Goal: Task Accomplishment & Management: Use online tool/utility

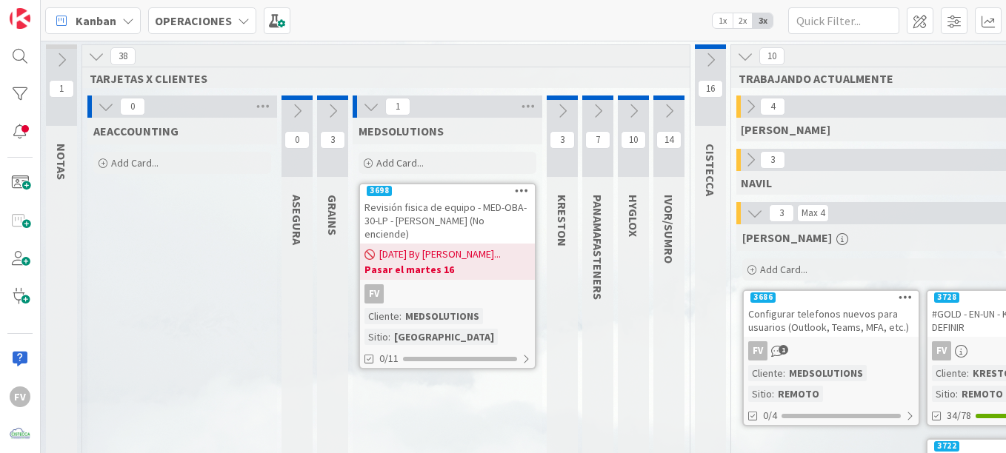
click at [435, 167] on div "Add Card..." at bounding box center [448, 163] width 178 height 22
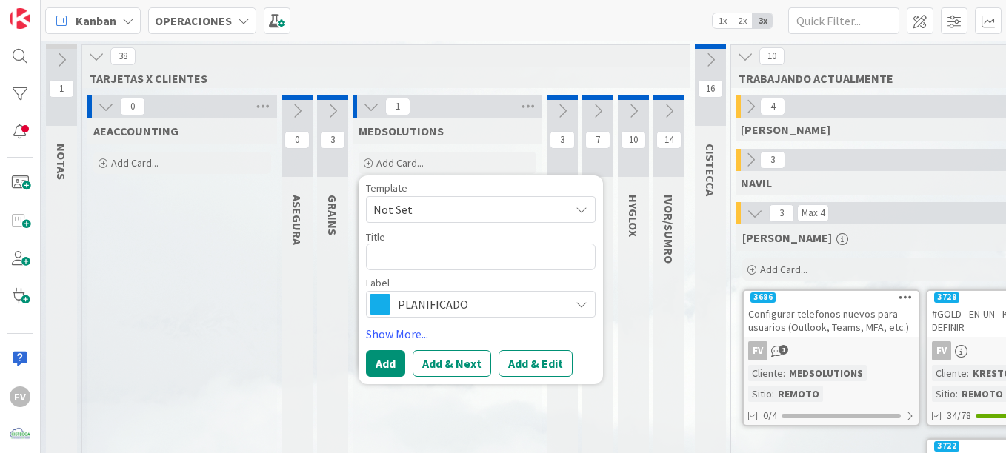
click at [416, 207] on span "Not Set" at bounding box center [465, 209] width 185 height 19
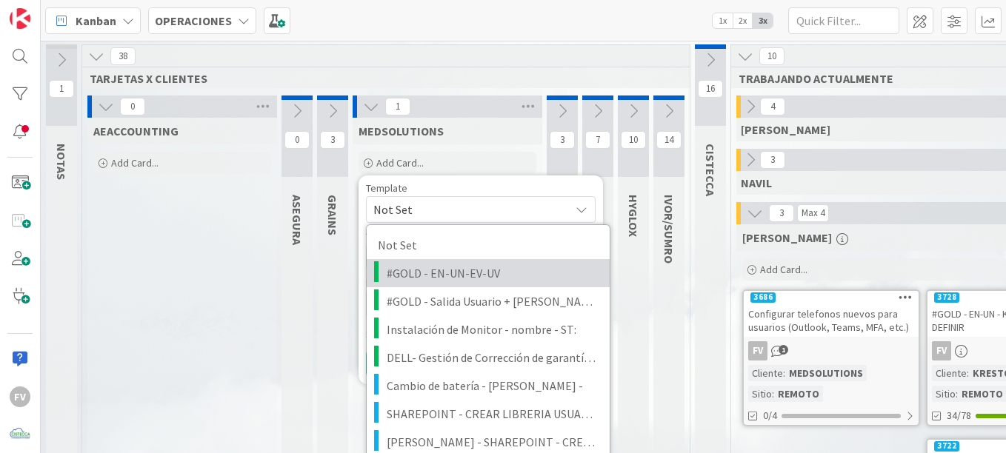
click at [428, 279] on span "#GOLD - EN-UN-EV-UV" at bounding box center [493, 273] width 212 height 19
type textarea "x"
type textarea "#GOLD - EN-UN-EV-UV"
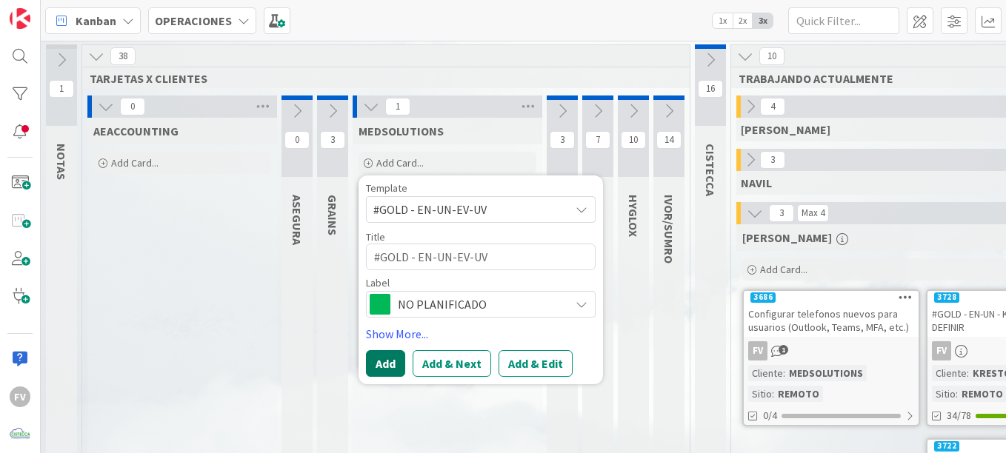
click at [379, 358] on button "Add" at bounding box center [385, 363] width 39 height 27
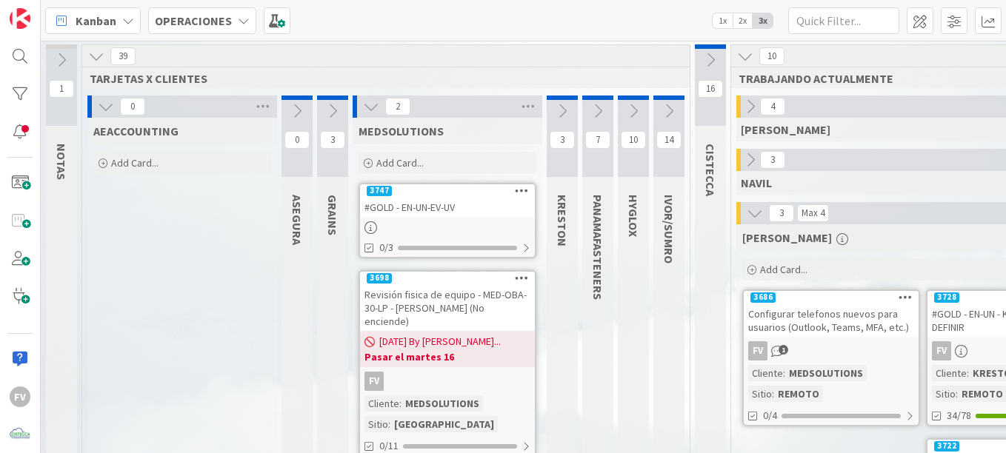
click at [456, 221] on link "3747 #GOLD - EN-UN-EV-UV 0/3" at bounding box center [448, 221] width 178 height 76
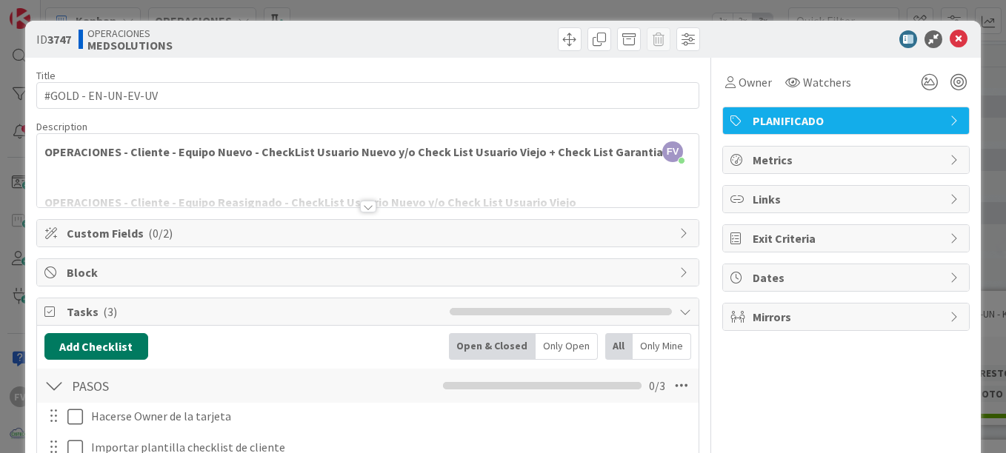
click at [104, 356] on button "Add Checklist" at bounding box center [96, 346] width 104 height 27
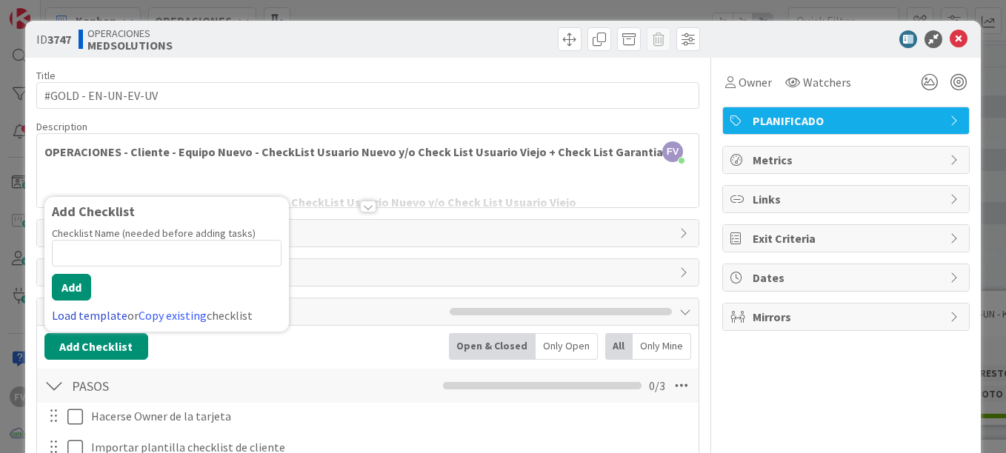
click at [72, 312] on link "Load template" at bounding box center [90, 315] width 76 height 15
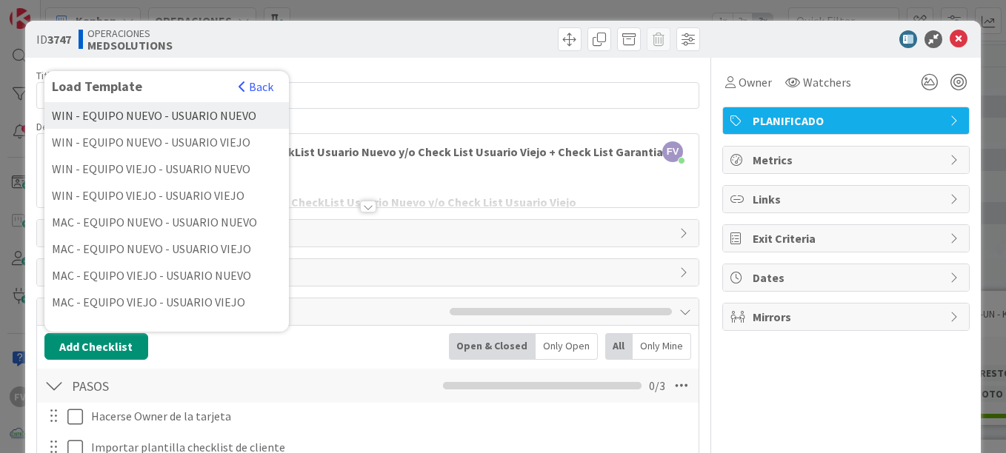
click at [182, 116] on div "WIN - EQUIPO NUEVO - USUARIO NUEVO" at bounding box center [166, 115] width 244 height 27
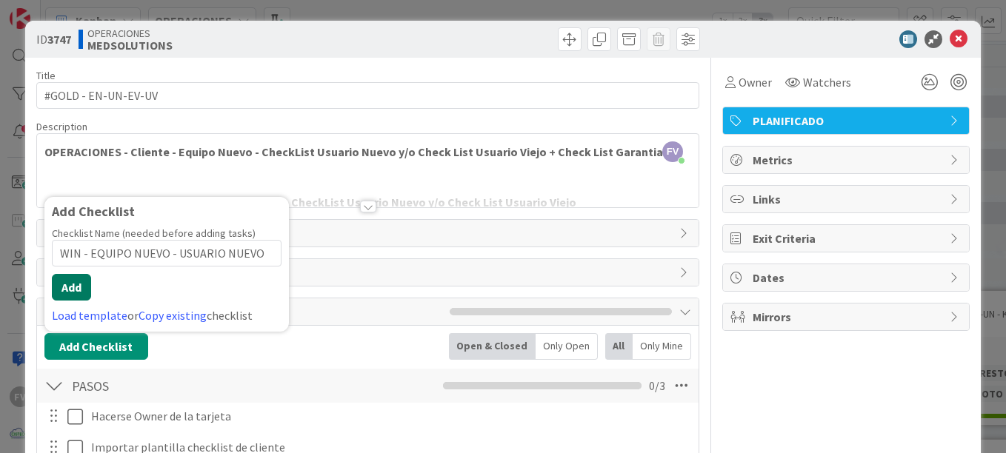
click at [76, 290] on button "Add" at bounding box center [71, 287] width 39 height 27
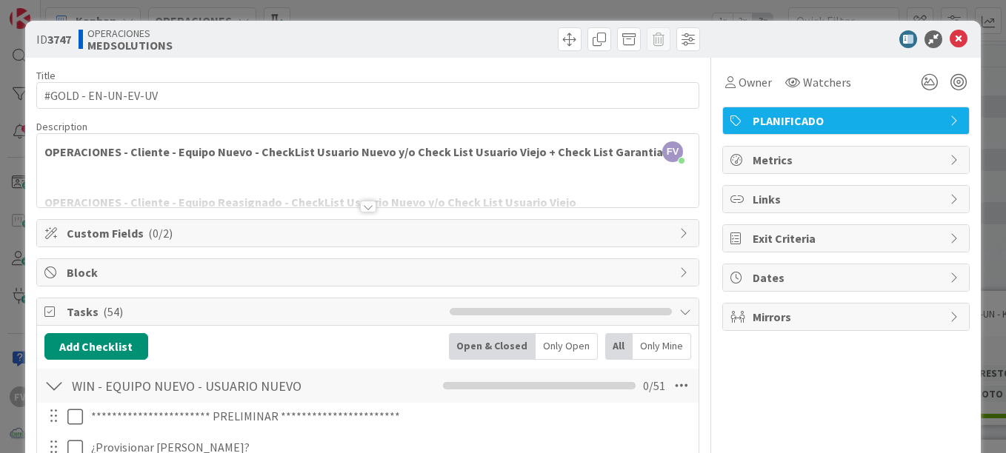
scroll to position [1907, 0]
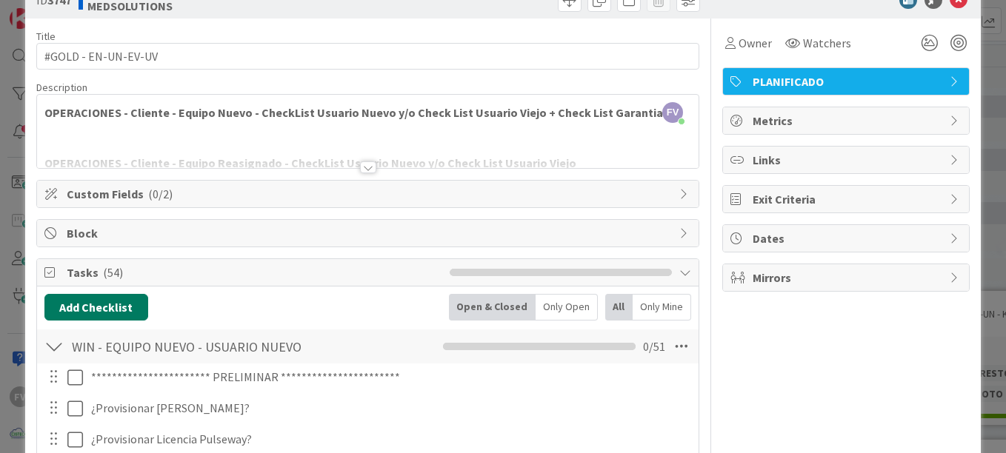
click at [111, 299] on button "Add Checklist" at bounding box center [96, 307] width 104 height 27
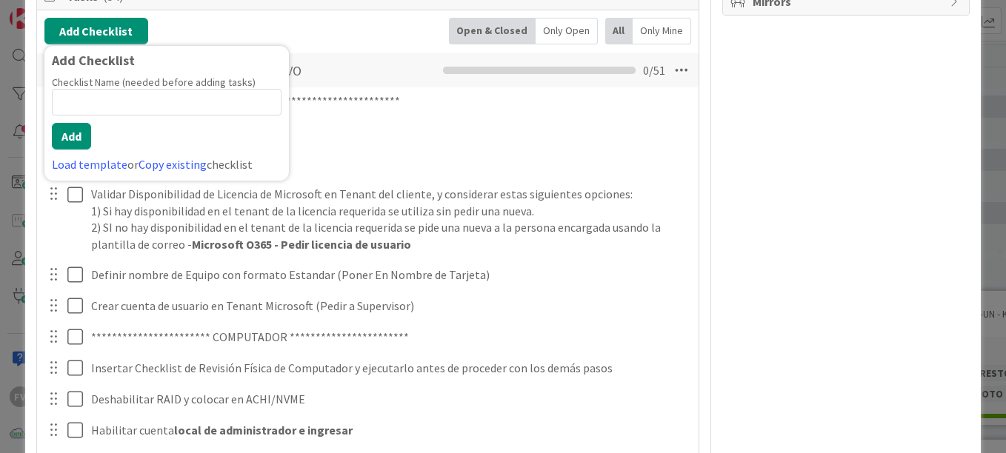
scroll to position [314, 0]
click at [102, 170] on link "Load template" at bounding box center [90, 166] width 76 height 15
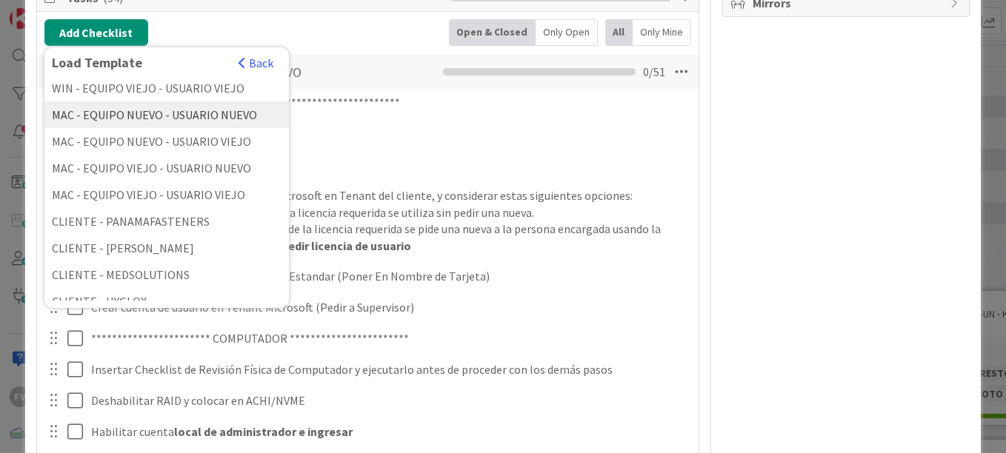
scroll to position [167, 0]
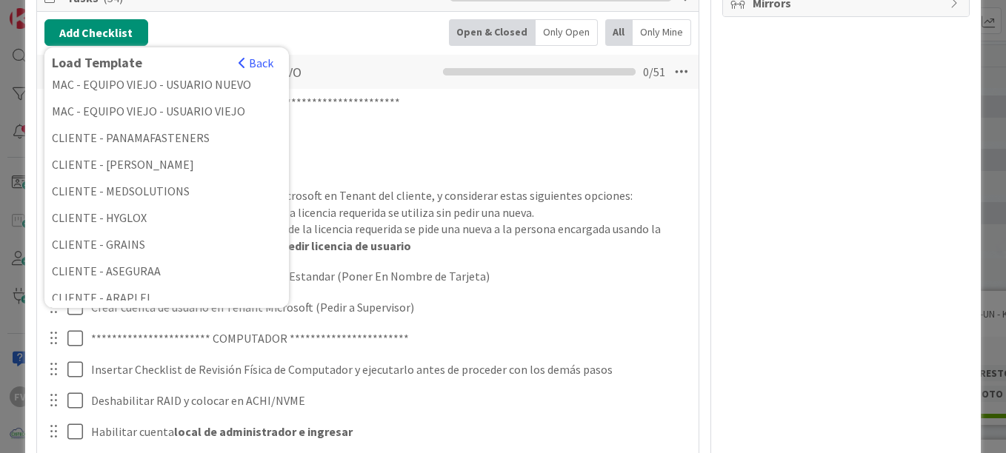
click at [167, 196] on div "CLIENTE - MEDSOLUTIONS" at bounding box center [166, 191] width 244 height 27
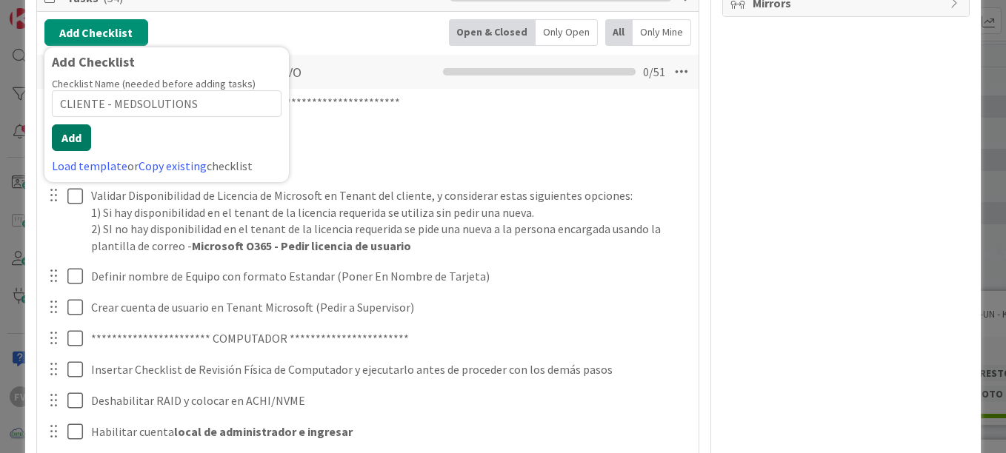
click at [76, 136] on button "Add" at bounding box center [71, 137] width 39 height 27
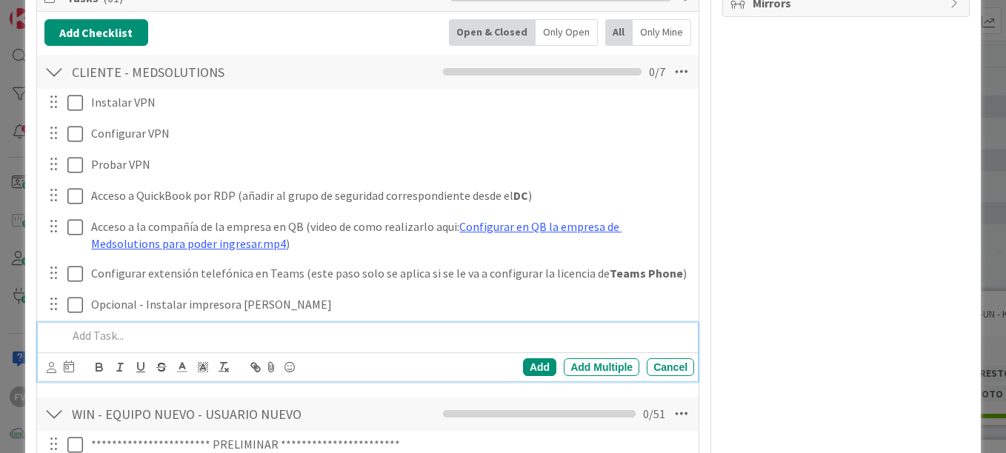
scroll to position [0, 0]
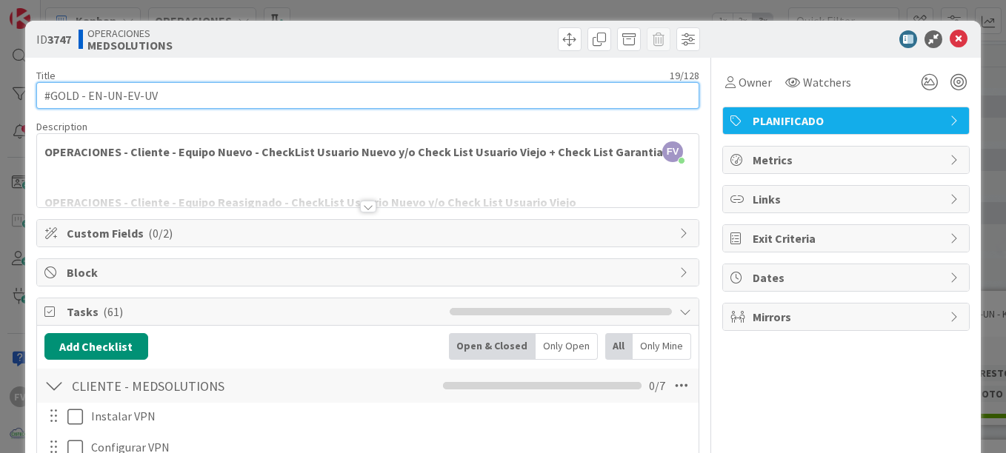
click at [180, 90] on input "#GOLD - EN-UN-EV-UV" at bounding box center [367, 95] width 663 height 27
drag, startPoint x: 232, startPoint y: 106, endPoint x: 177, endPoint y: 96, distance: 55.8
click at [177, 96] on input "#GOLD - EN-UN-EV-UV - ST:CW52CB2" at bounding box center [367, 95] width 663 height 27
type input "#GOLD - EN-UN-EV-UV - ST:CW52CB2"
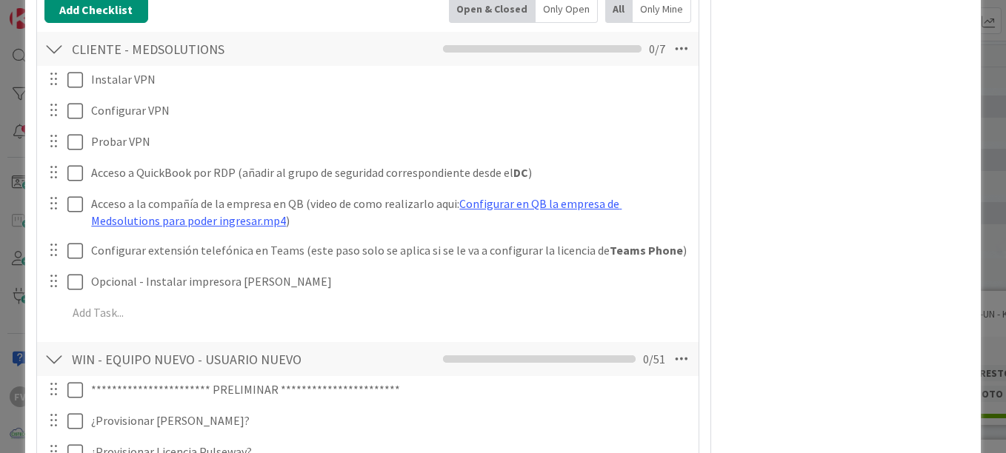
scroll to position [277, 0]
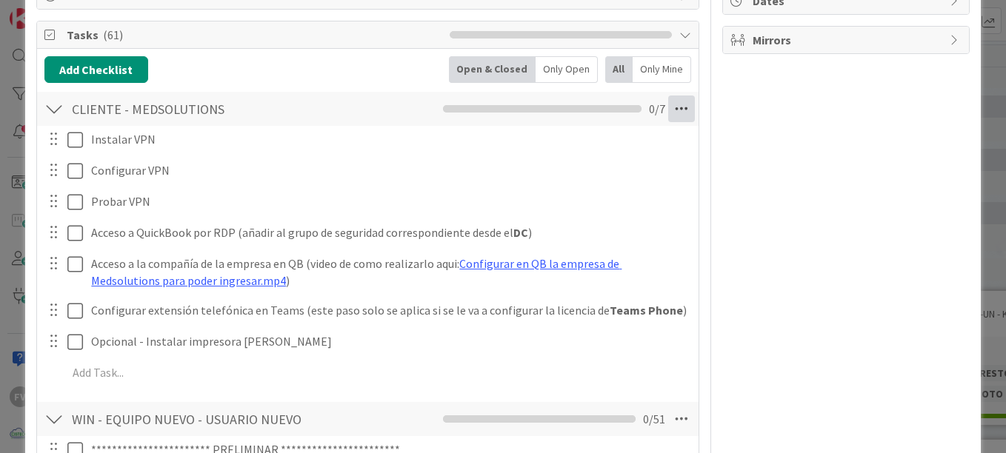
click at [673, 102] on icon at bounding box center [681, 109] width 27 height 27
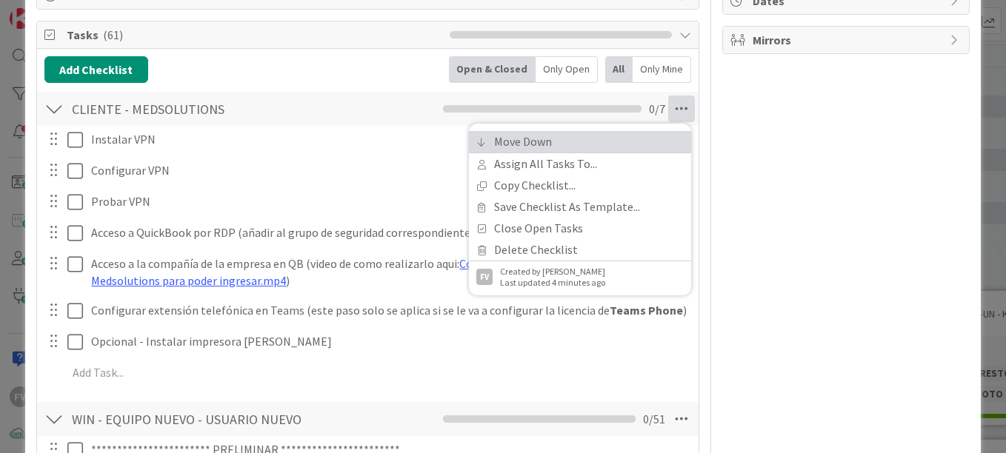
click at [558, 150] on link "Move Down" at bounding box center [580, 141] width 222 height 21
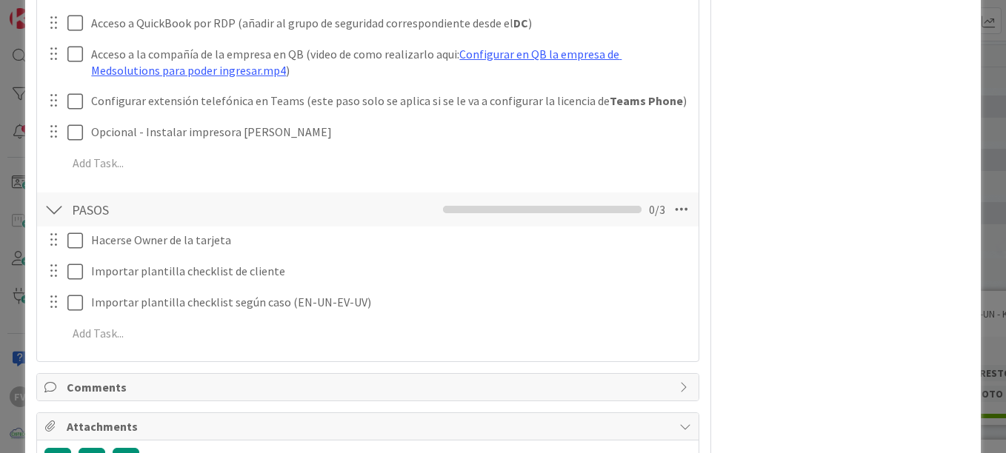
scroll to position [2285, 0]
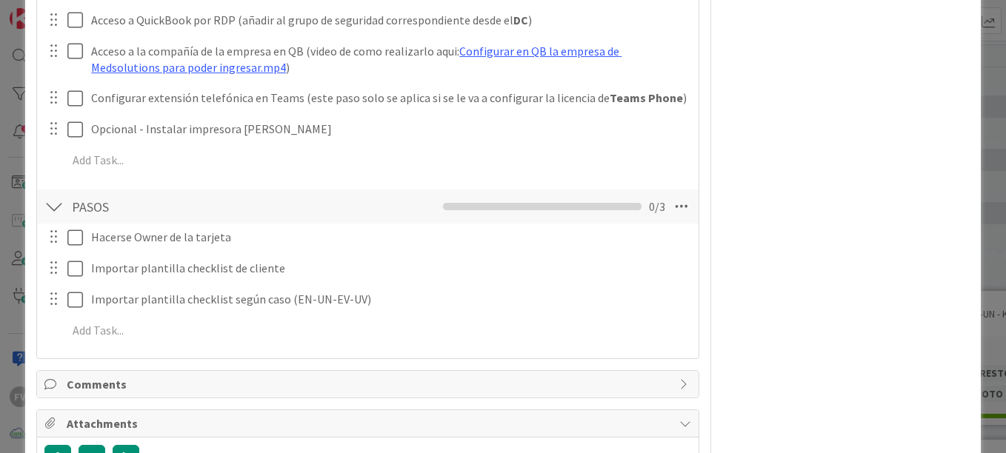
click at [96, 389] on span "Comments" at bounding box center [369, 385] width 605 height 18
click at [126, 427] on button "Add Comment" at bounding box center [92, 419] width 96 height 27
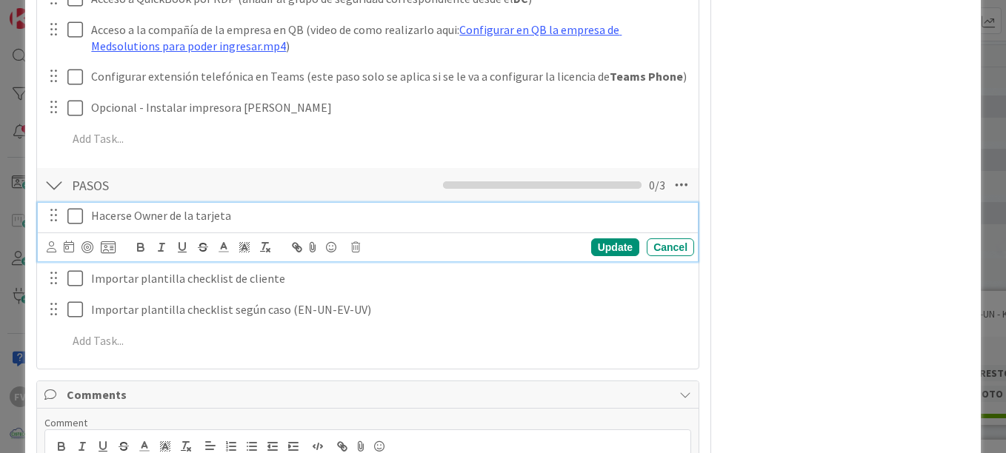
click at [82, 221] on div "Hacerse Owner de la tarjeta Update Cancel" at bounding box center [368, 232] width 660 height 59
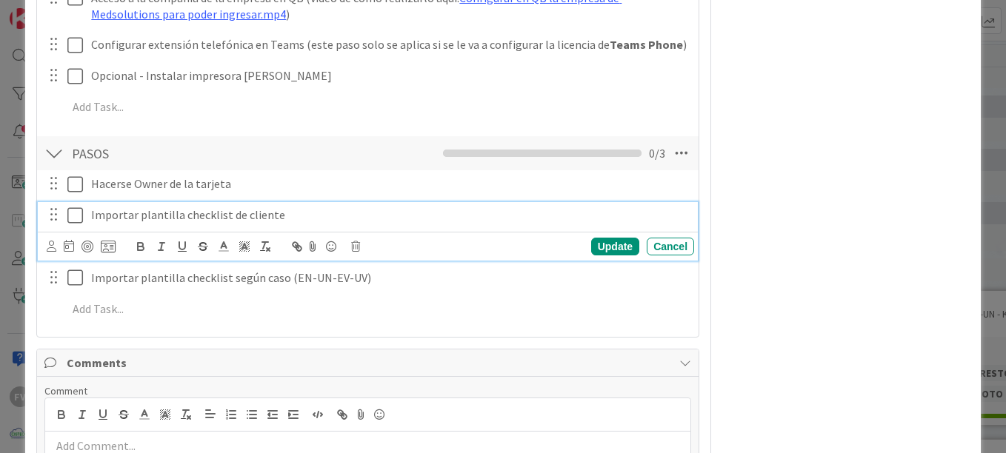
click at [81, 244] on div "Importar plantilla checklist de cliente Update Cancel" at bounding box center [368, 231] width 660 height 59
click at [74, 214] on icon at bounding box center [75, 216] width 16 height 18
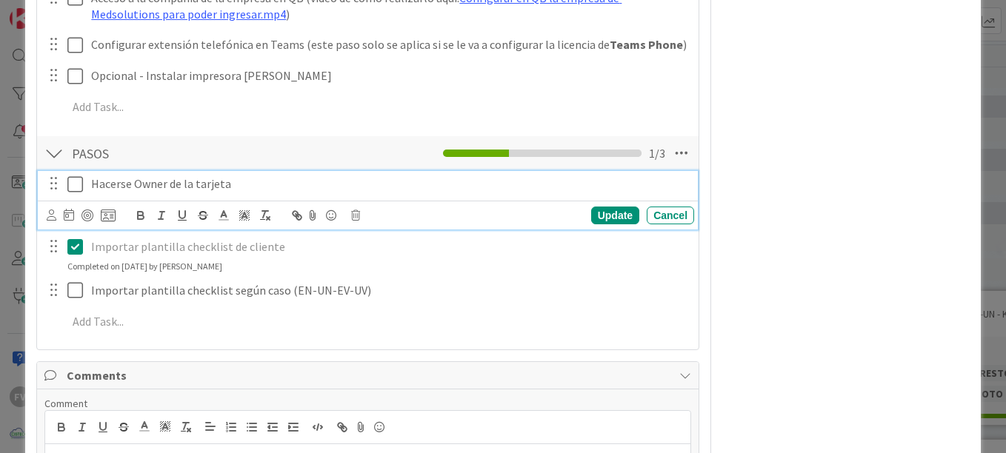
click at [76, 184] on icon at bounding box center [75, 185] width 16 height 18
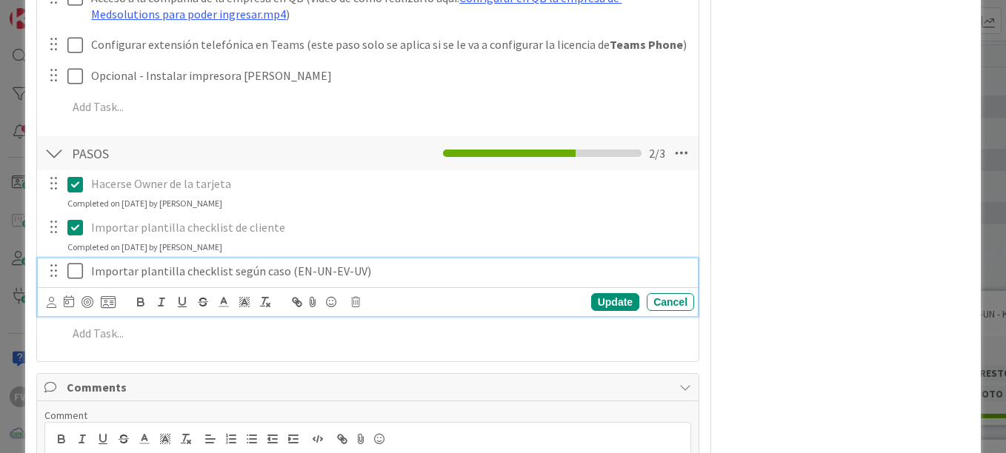
click at [73, 273] on icon at bounding box center [75, 271] width 16 height 18
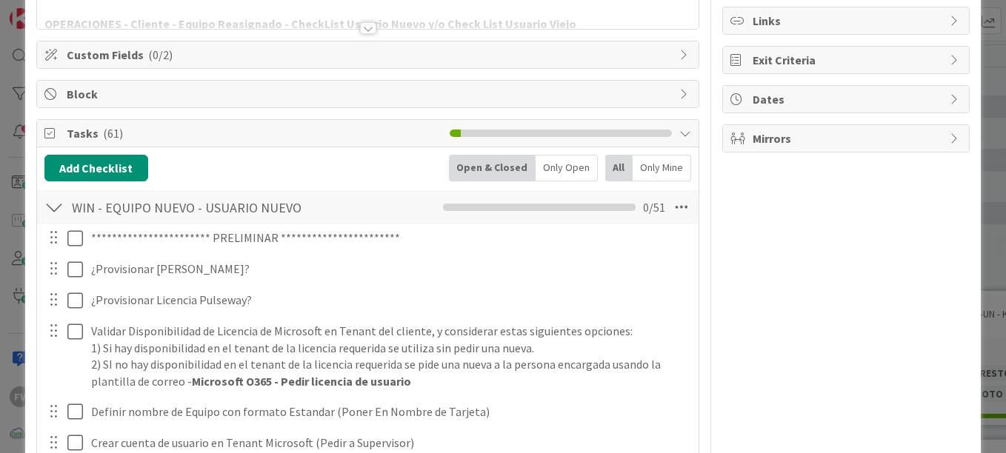
scroll to position [174, 0]
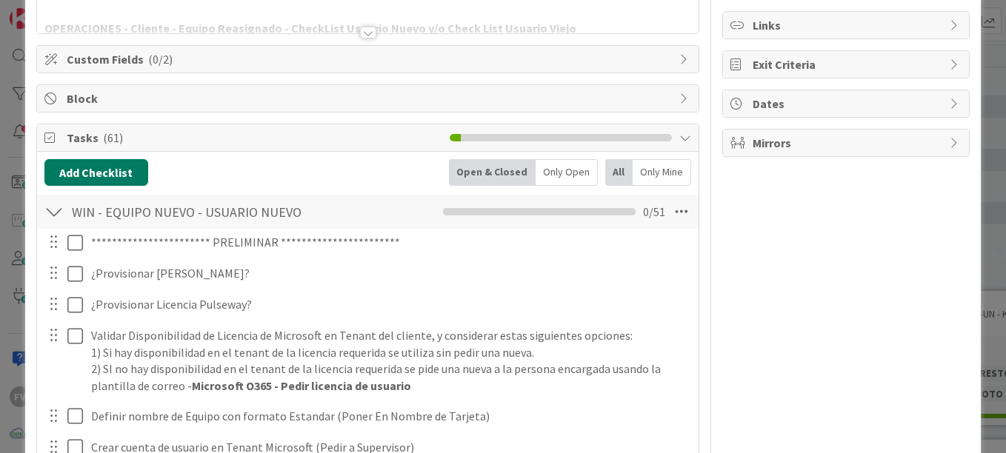
click at [78, 167] on button "Add Checklist" at bounding box center [96, 172] width 104 height 27
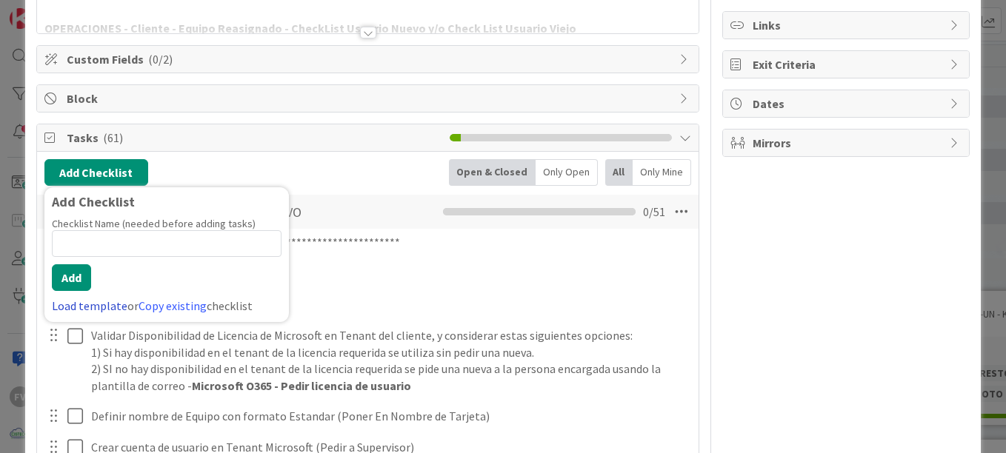
click at [92, 299] on link "Load template" at bounding box center [90, 306] width 76 height 15
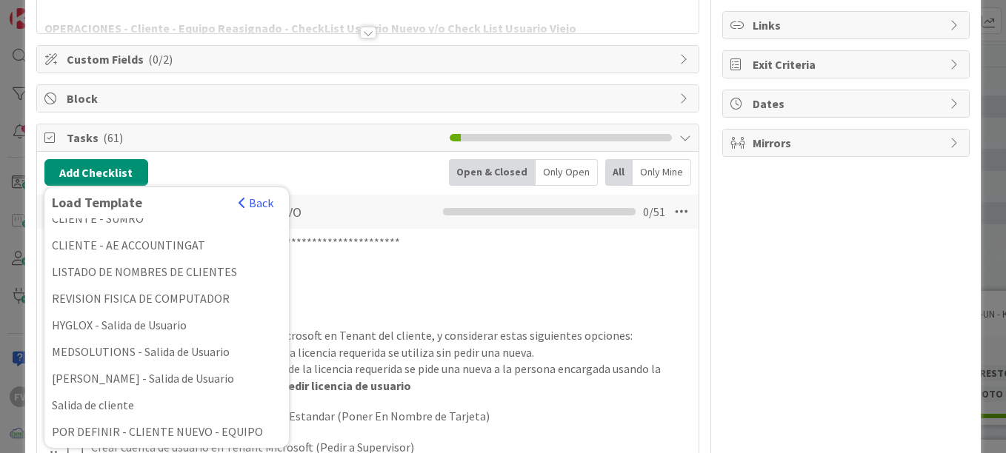
scroll to position [414, 0]
click at [121, 304] on div "REVISION FISICA DE COMPUTADOR" at bounding box center [166, 297] width 244 height 27
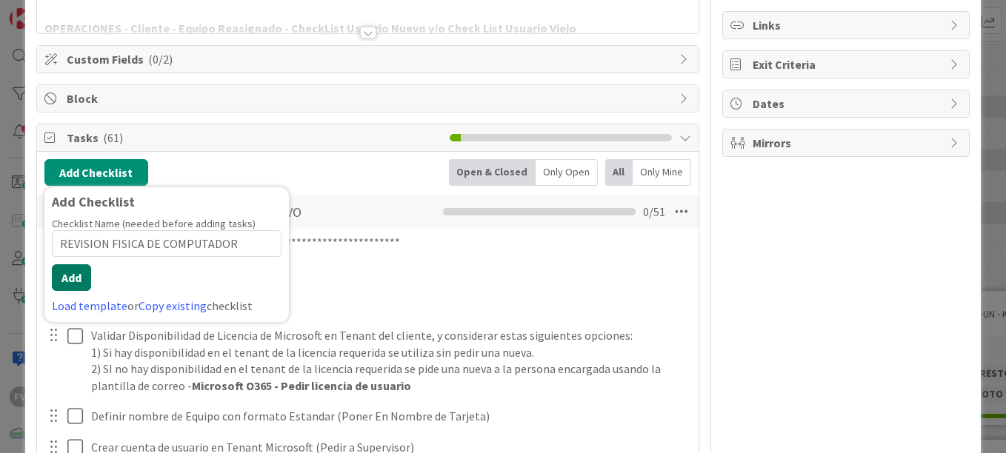
click at [76, 264] on button "Add" at bounding box center [71, 277] width 39 height 27
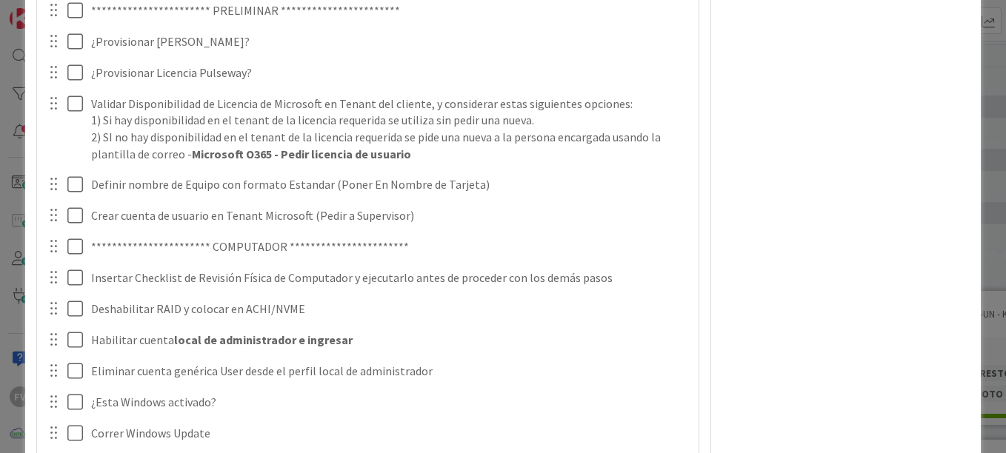
scroll to position [921, 0]
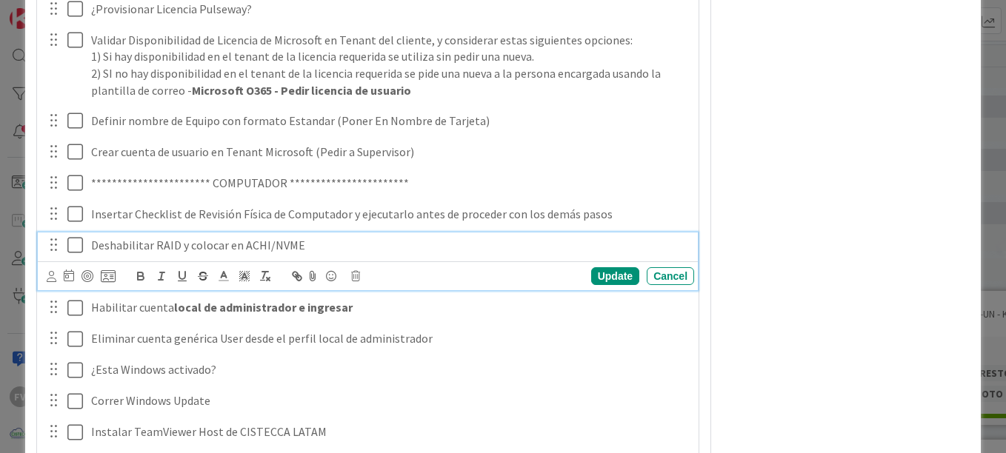
click at [70, 247] on icon at bounding box center [75, 245] width 16 height 18
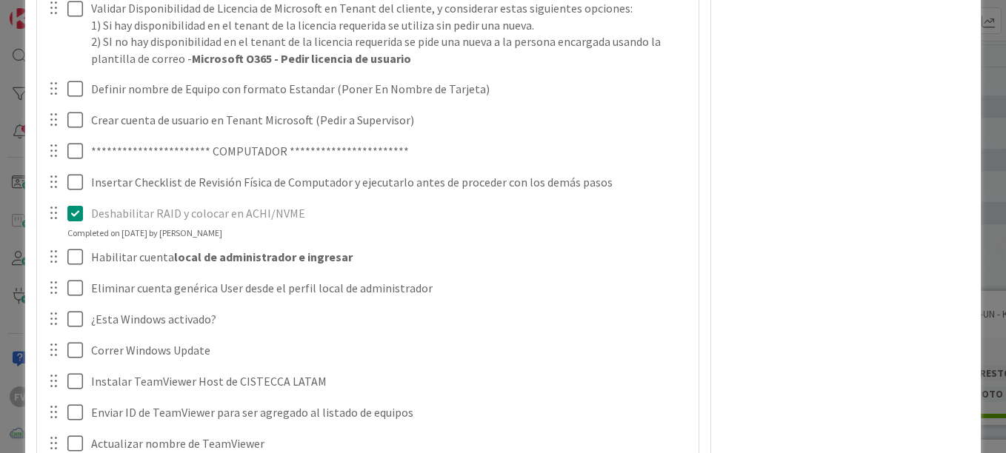
scroll to position [889, 0]
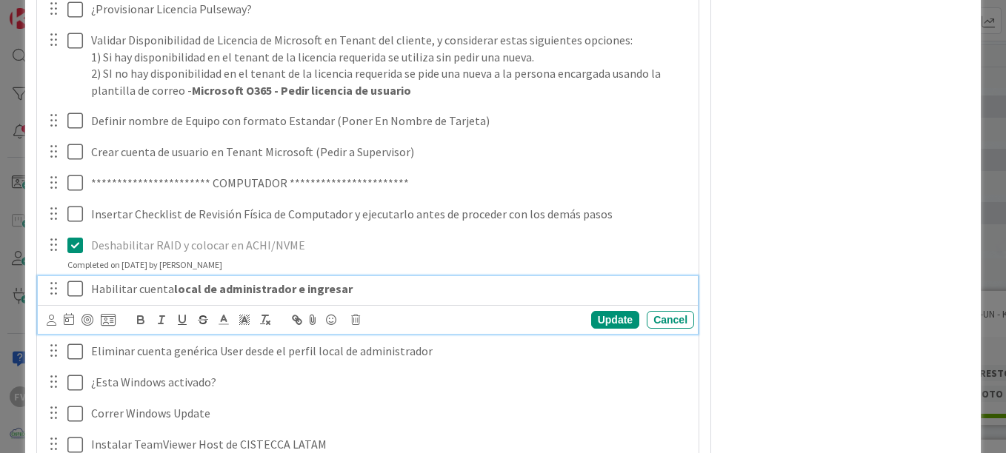
click at [73, 293] on icon at bounding box center [75, 289] width 16 height 18
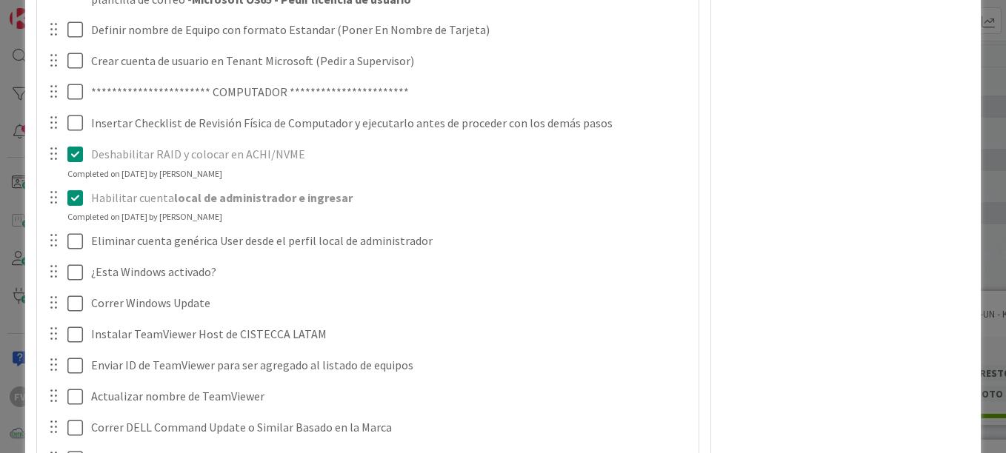
scroll to position [990, 0]
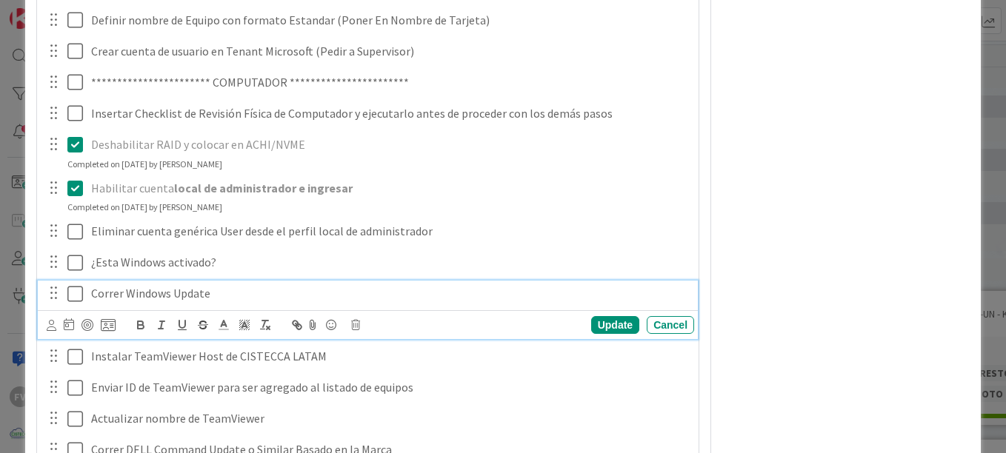
click at [164, 286] on p "Correr Windows Update" at bounding box center [389, 293] width 597 height 17
click at [620, 325] on div "Update" at bounding box center [615, 325] width 48 height 18
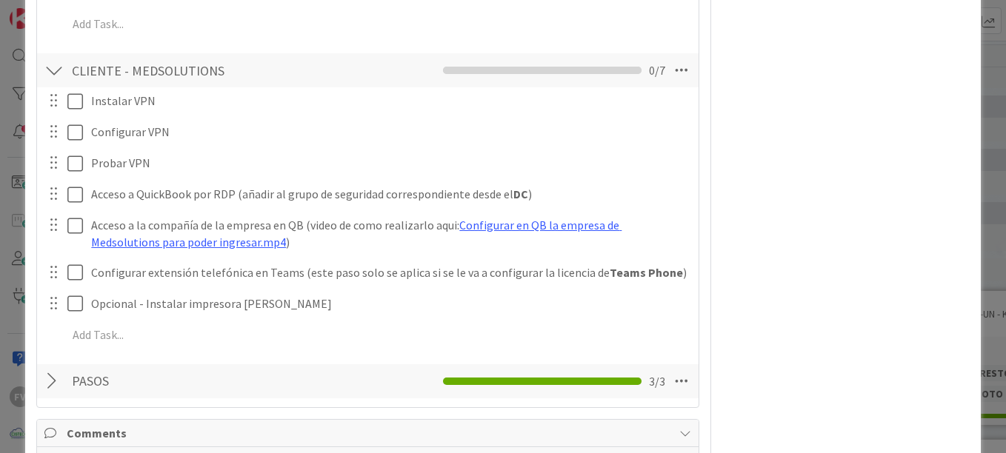
scroll to position [2687, 0]
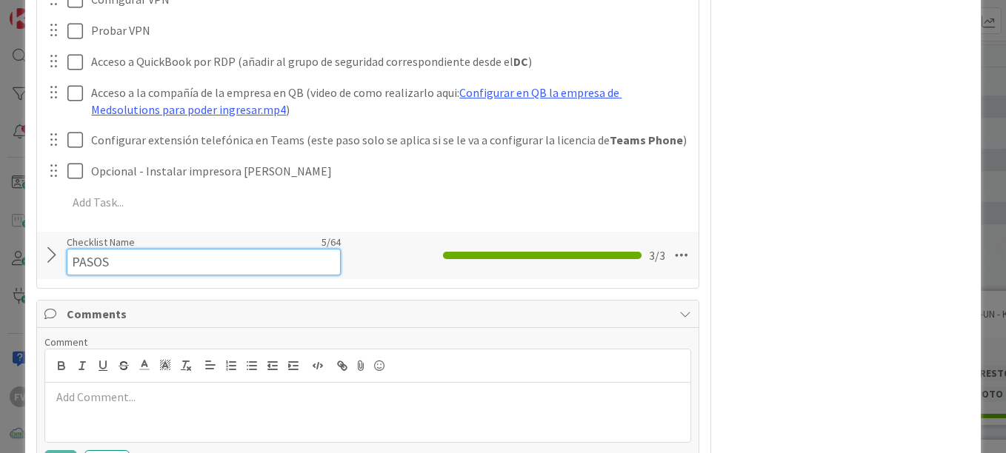
click at [179, 261] on input "PASOS" at bounding box center [204, 262] width 274 height 27
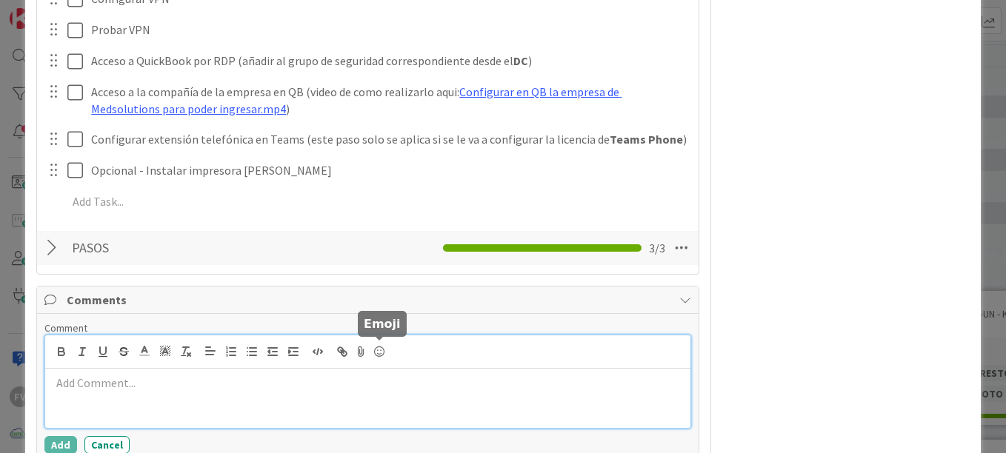
click at [342, 377] on p at bounding box center [367, 383] width 633 height 17
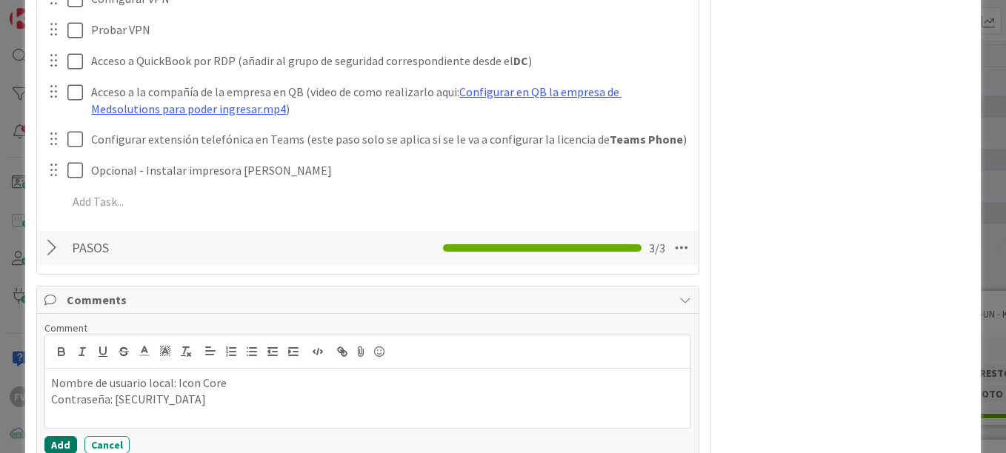
click at [65, 438] on button "Add" at bounding box center [60, 445] width 33 height 18
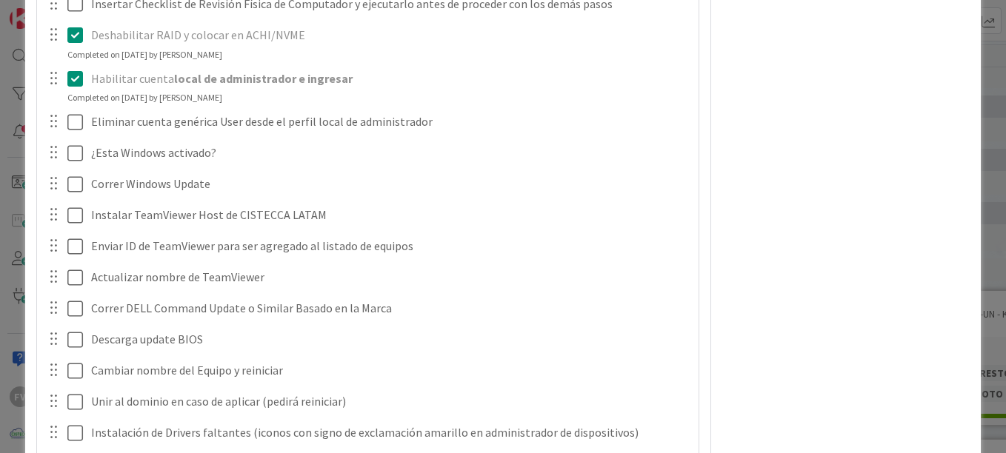
scroll to position [1047, 0]
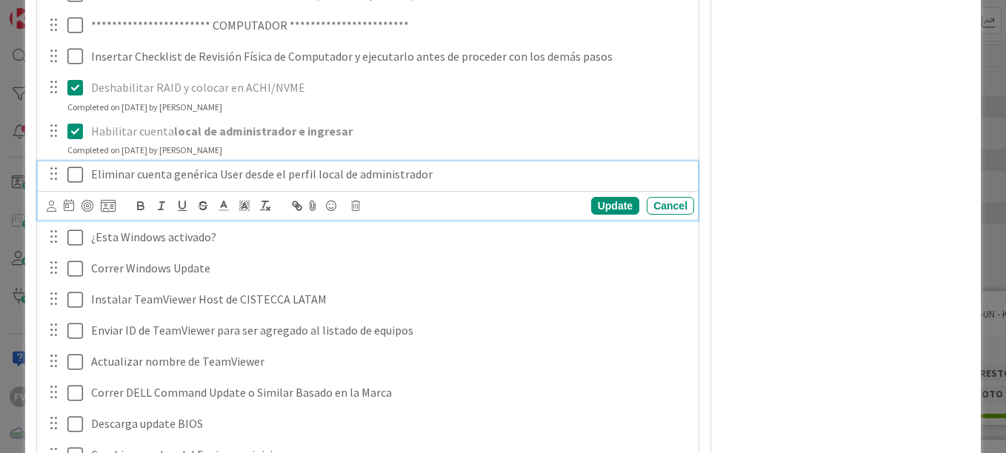
click at [77, 174] on icon at bounding box center [75, 175] width 16 height 18
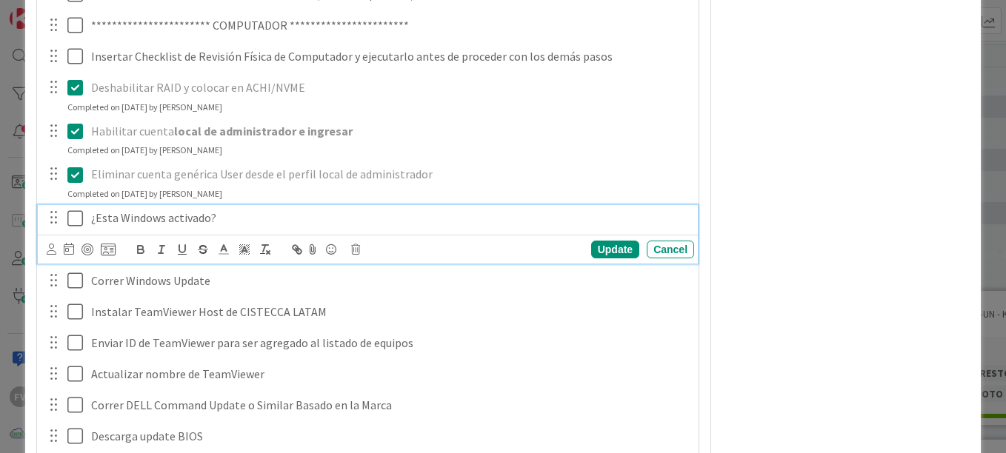
click at [73, 229] on button at bounding box center [76, 219] width 18 height 24
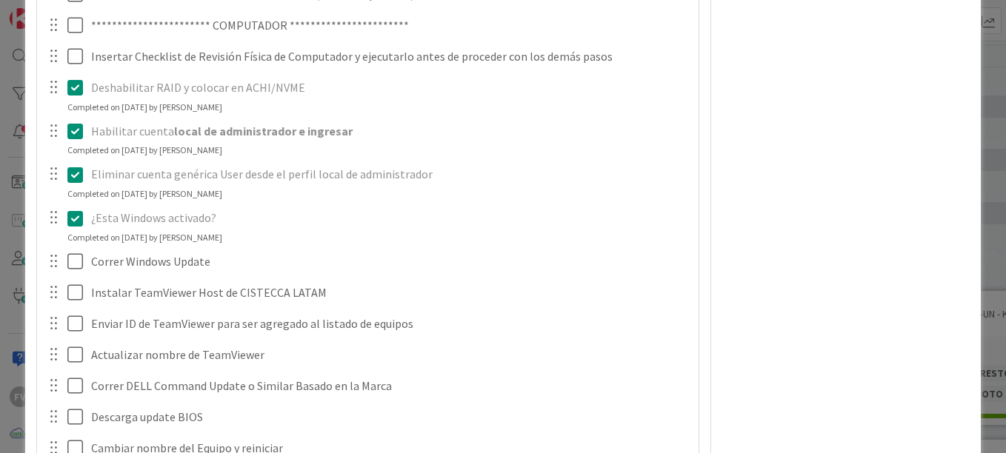
click at [73, 221] on icon at bounding box center [75, 219] width 16 height 18
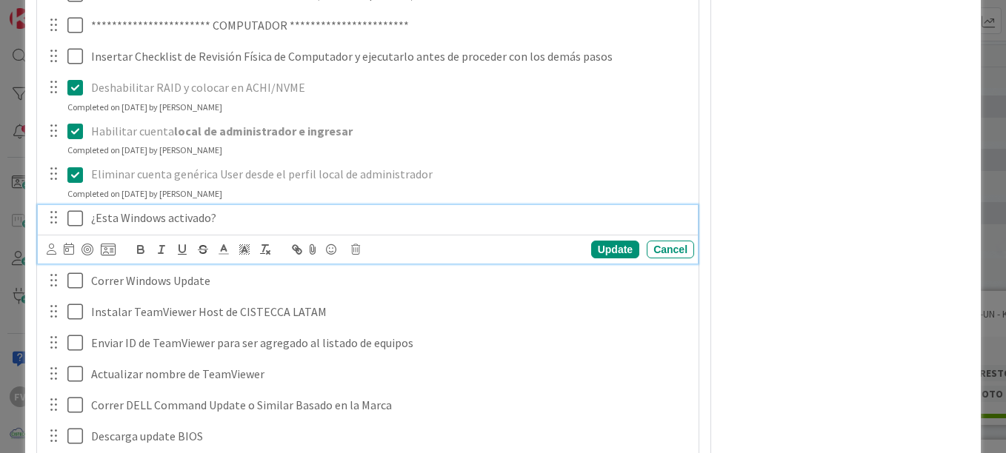
click at [74, 218] on icon at bounding box center [75, 219] width 16 height 18
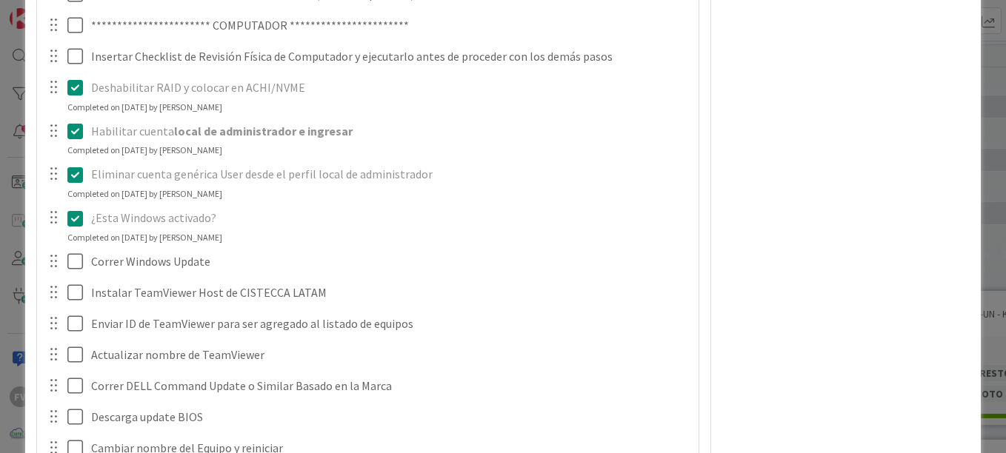
scroll to position [1080, 0]
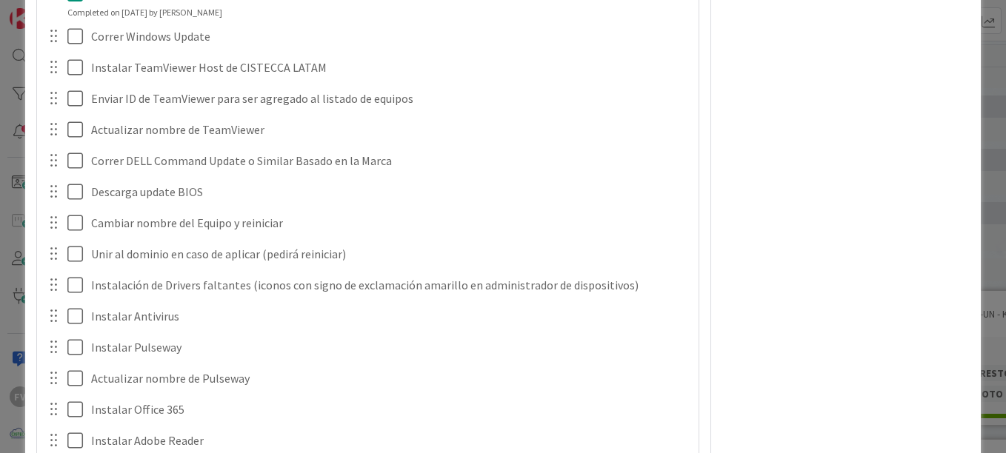
scroll to position [1198, 0]
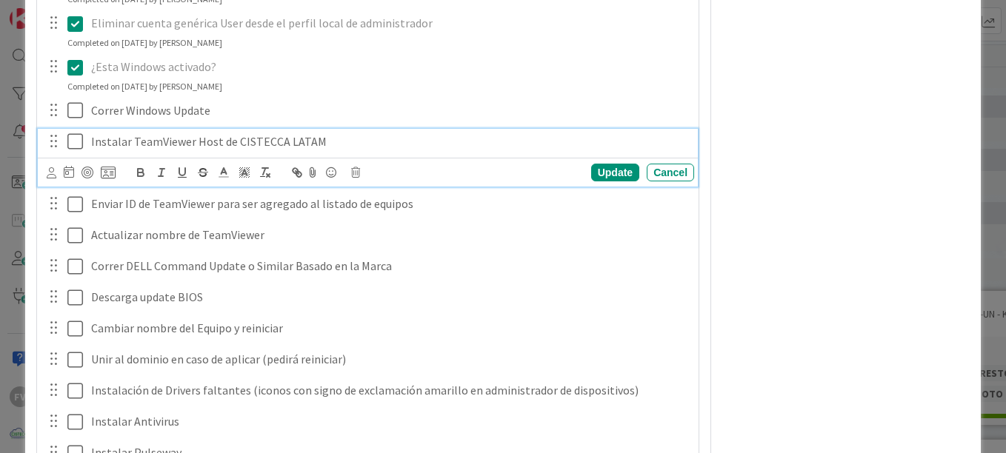
click at [71, 149] on icon at bounding box center [75, 142] width 16 height 18
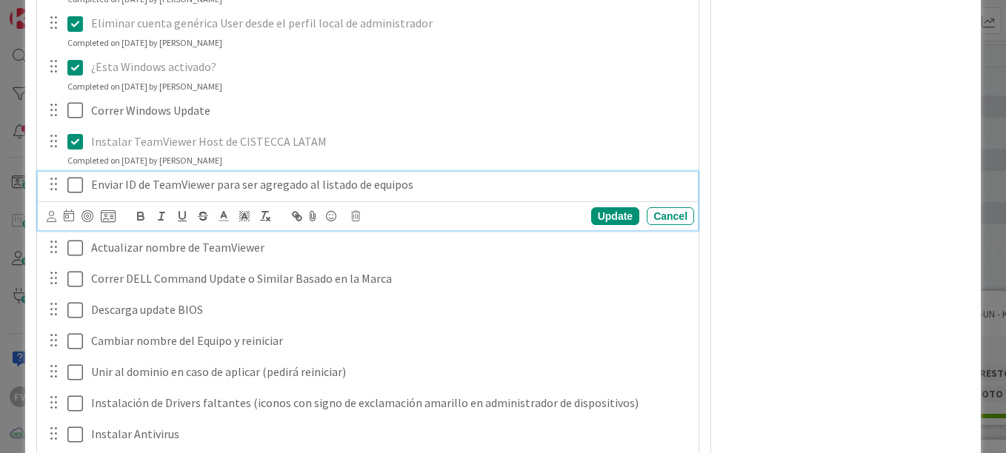
click at [74, 181] on icon at bounding box center [75, 185] width 16 height 18
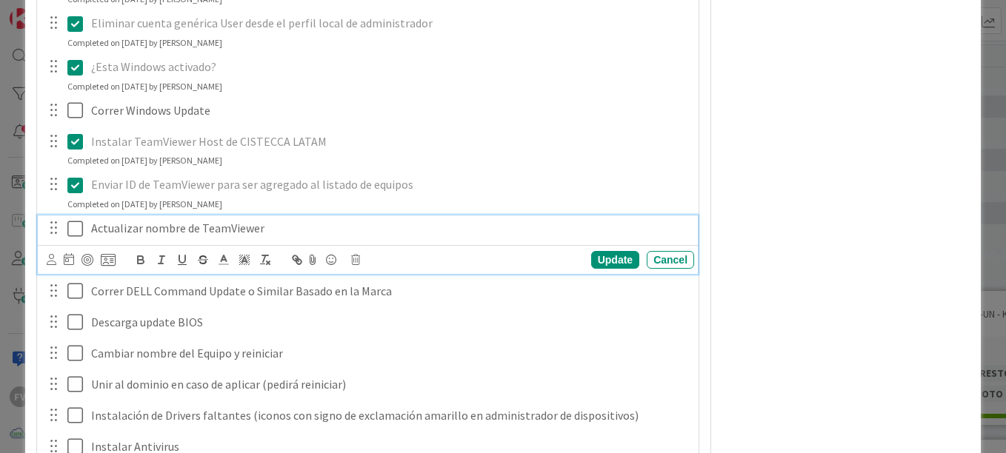
click at [81, 235] on icon at bounding box center [75, 229] width 16 height 18
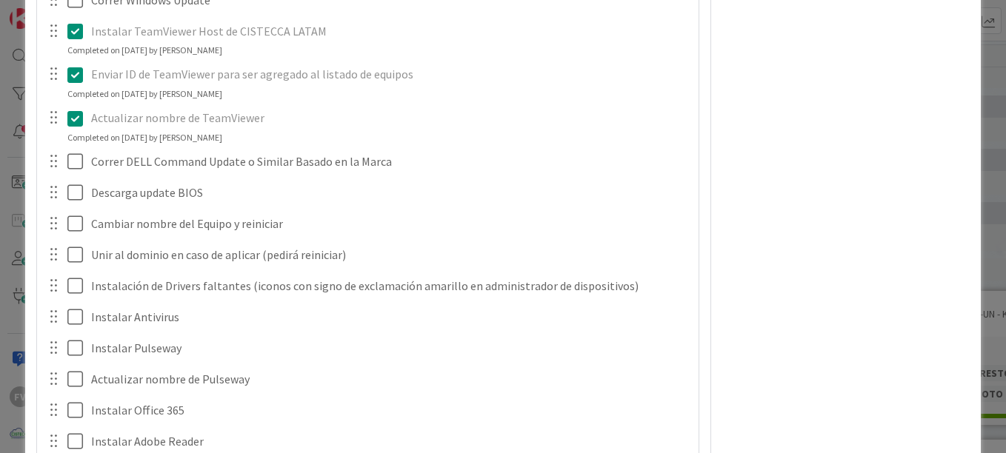
scroll to position [1350, 0]
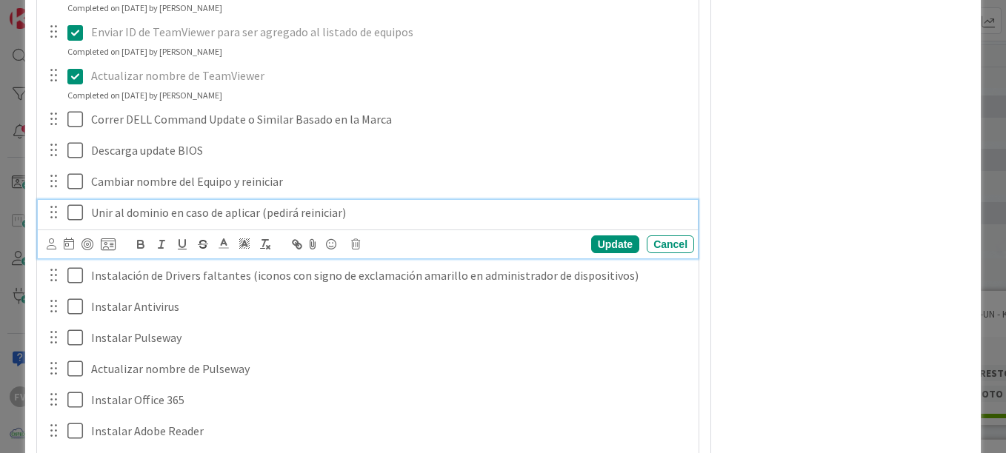
click at [90, 206] on div "Unir al dominio en caso de aplicar (pedirá reiniciar)" at bounding box center [389, 213] width 609 height 26
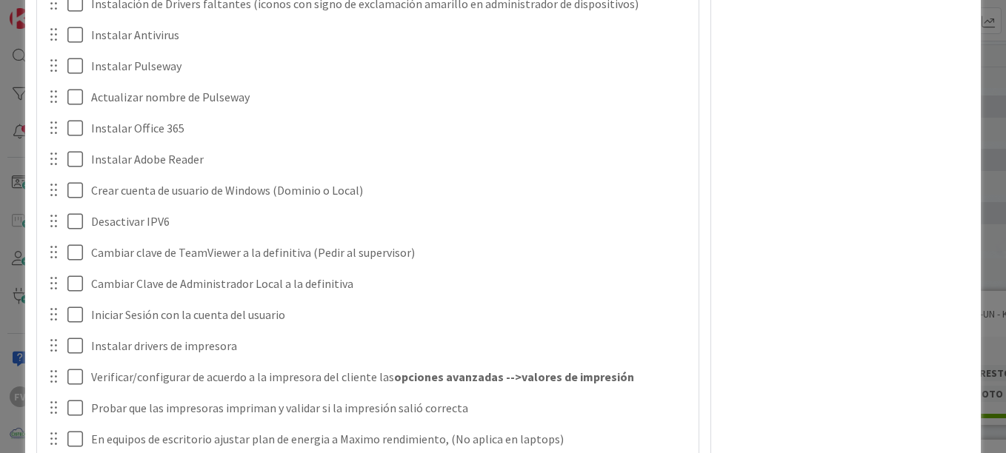
scroll to position [1618, 0]
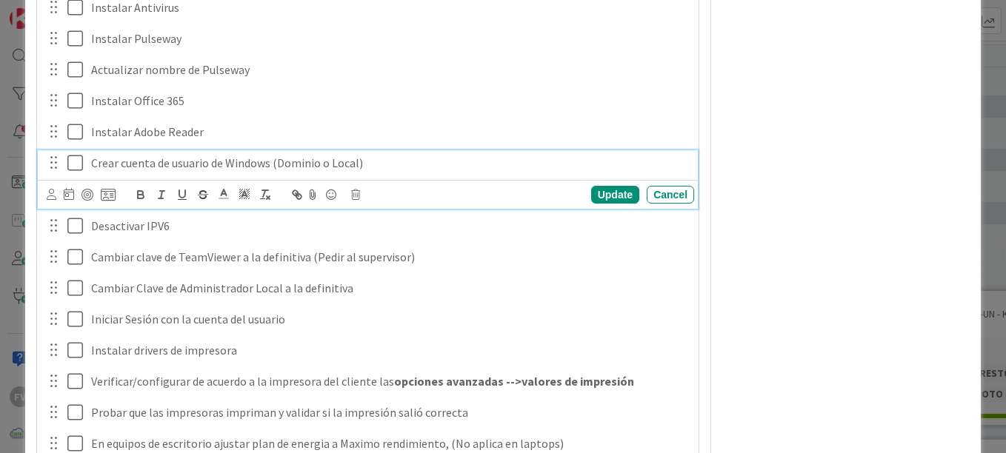
click at [70, 159] on icon at bounding box center [75, 163] width 16 height 18
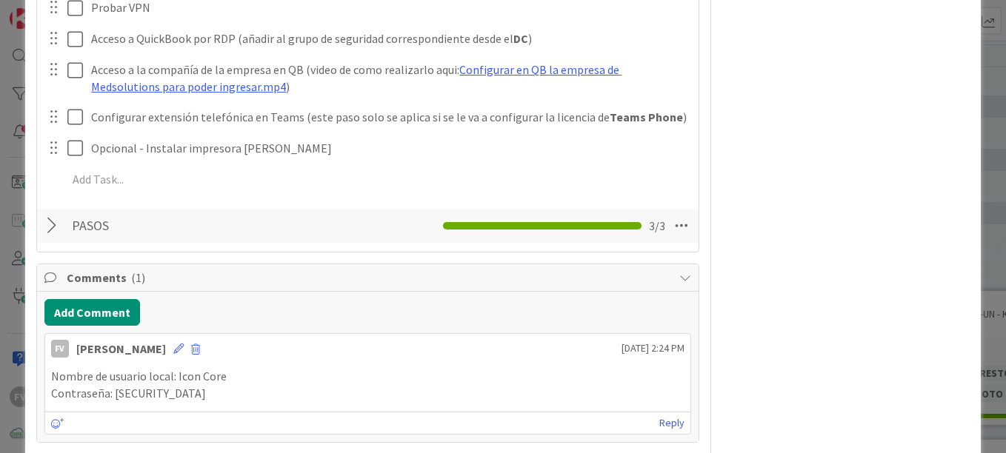
scroll to position [2896, 0]
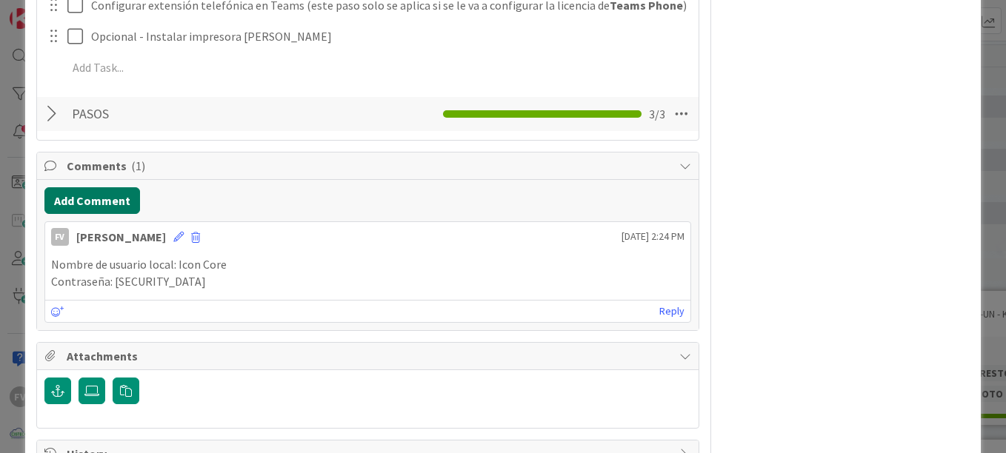
click at [99, 204] on button "Add Comment" at bounding box center [92, 200] width 96 height 27
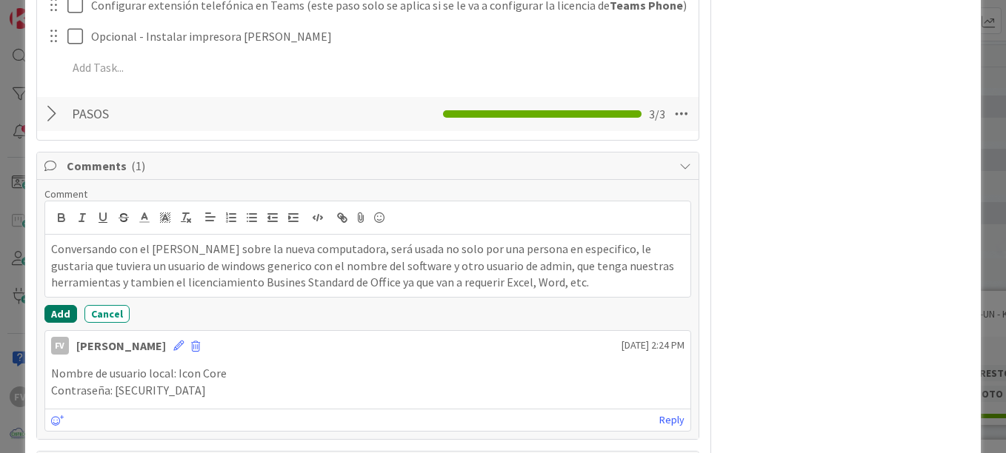
click at [63, 311] on button "Add" at bounding box center [60, 314] width 33 height 18
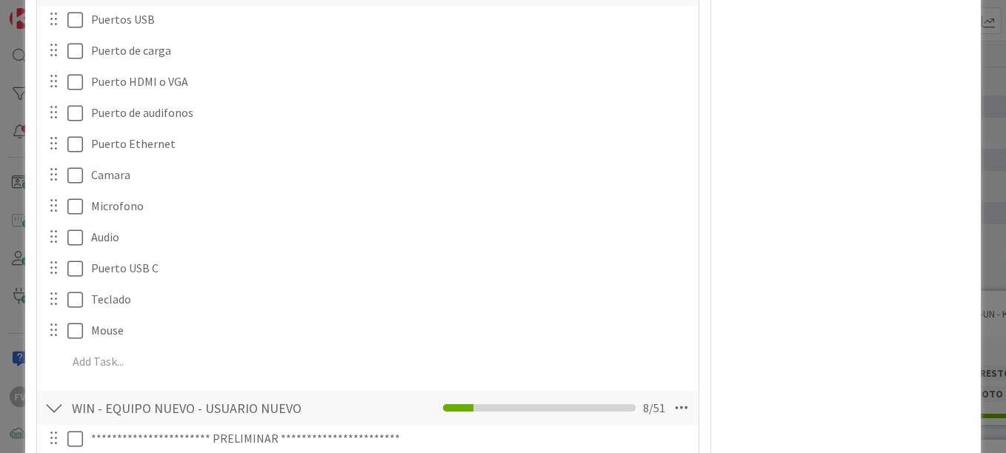
scroll to position [327, 0]
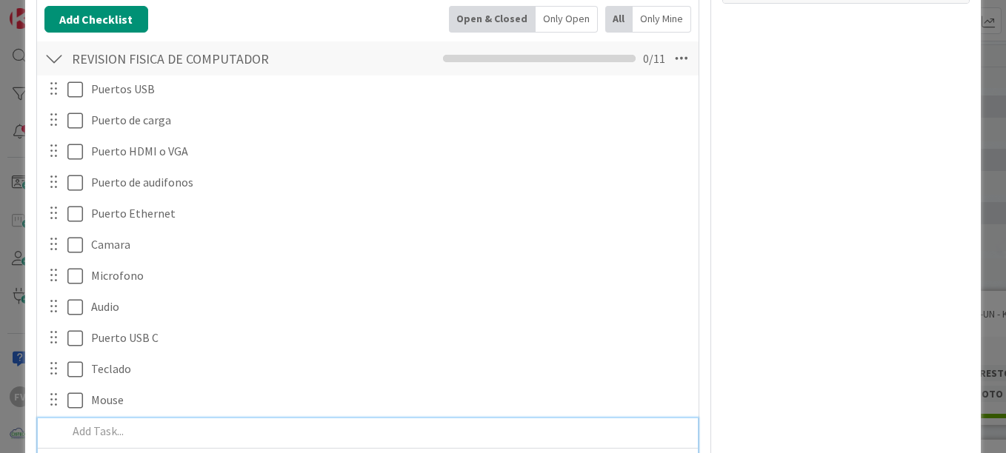
click at [148, 428] on p at bounding box center [377, 431] width 621 height 17
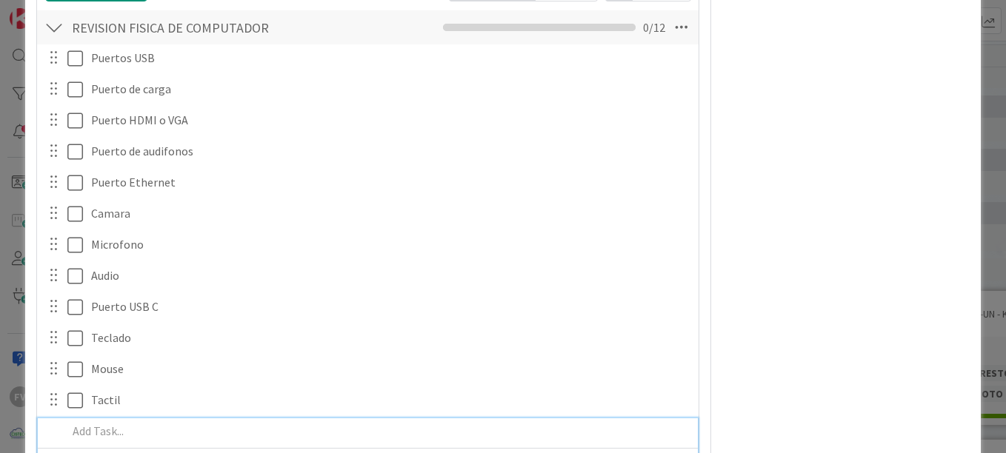
click at [79, 321] on div "Puertos USB Update Cancel Puerto de carga Update Cancel Puerto HDMI o VGA Updat…" at bounding box center [367, 263] width 647 height 438
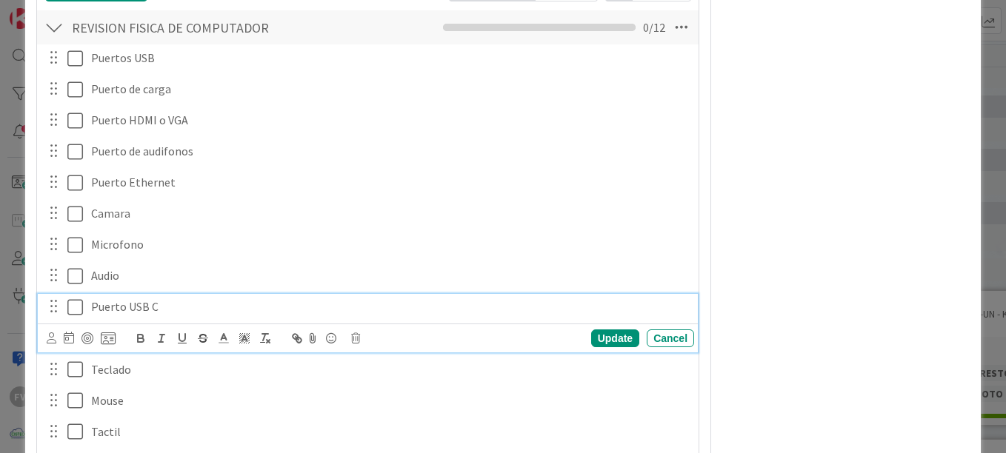
click at [79, 309] on icon at bounding box center [75, 308] width 16 height 18
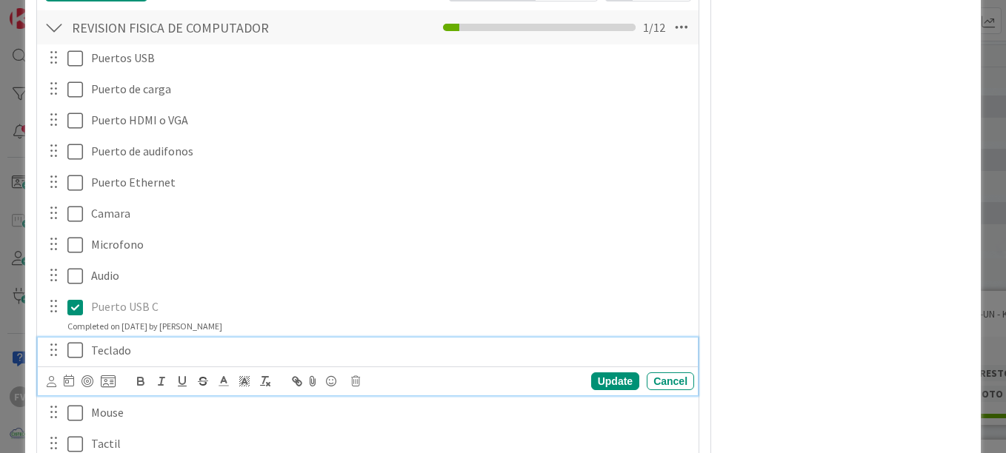
click at [74, 361] on button at bounding box center [76, 351] width 18 height 24
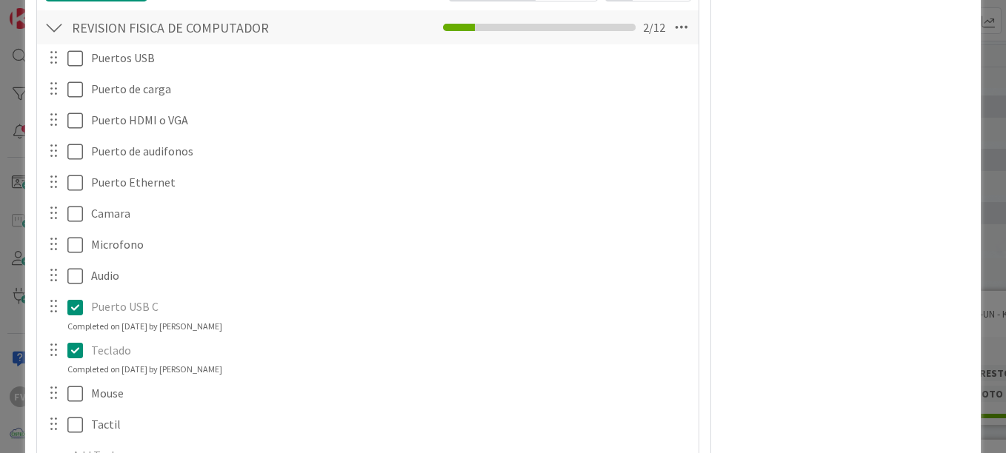
click at [74, 411] on div "Puertos USB Update Cancel Puerto de carga Update Cancel Puerto HDMI o VGA Updat…" at bounding box center [367, 259] width 647 height 430
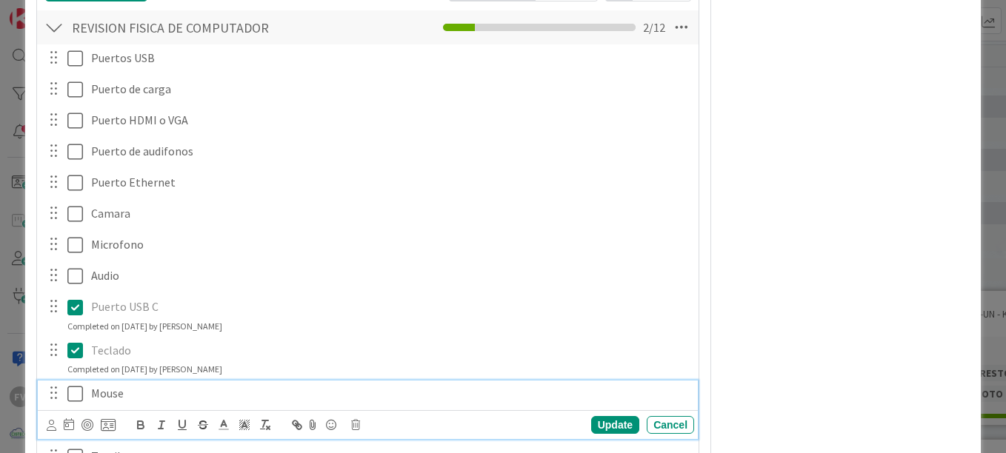
click at [75, 396] on icon at bounding box center [75, 394] width 16 height 18
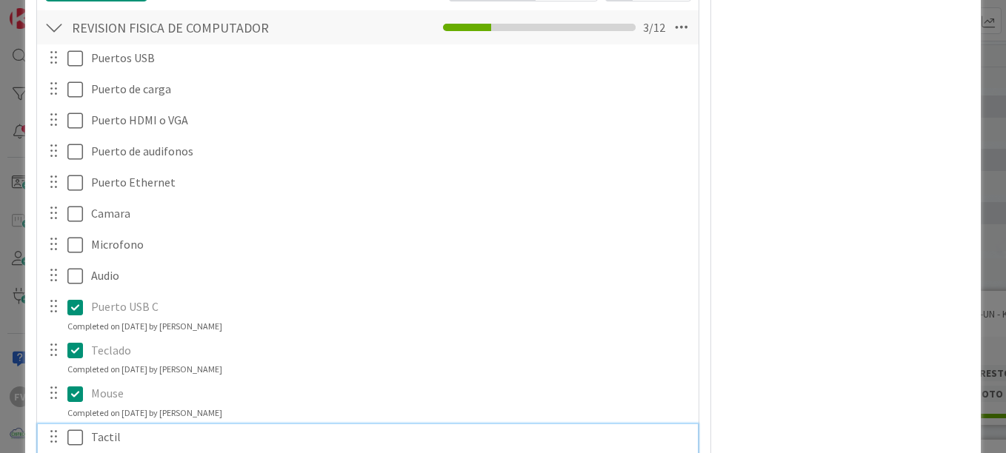
click at [77, 433] on icon at bounding box center [75, 438] width 16 height 18
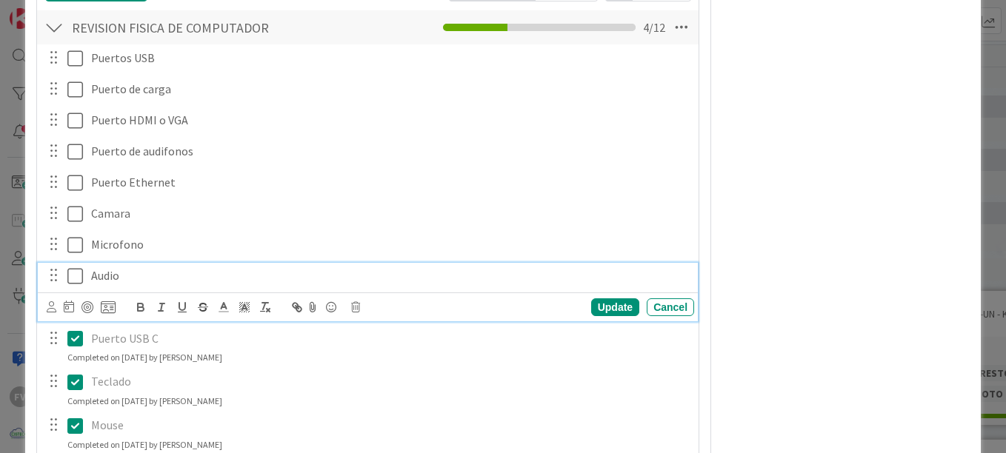
click at [81, 270] on icon at bounding box center [75, 276] width 16 height 18
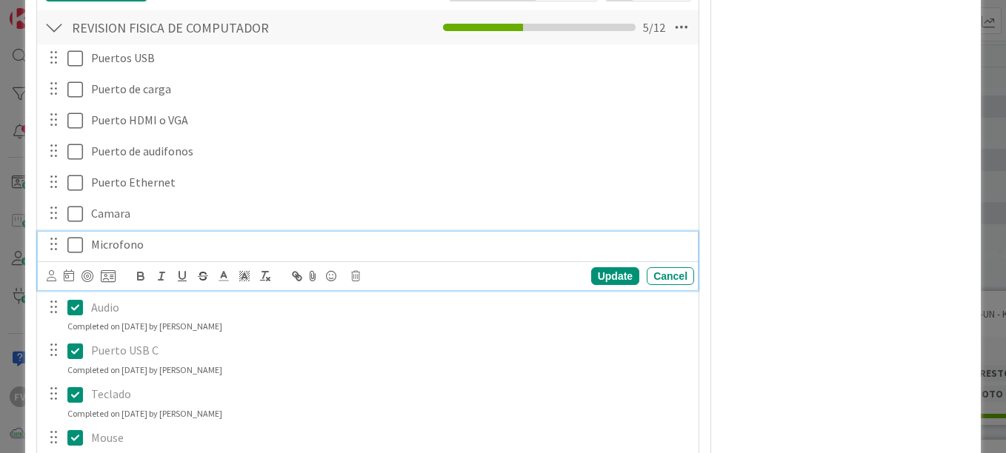
click at [76, 246] on icon at bounding box center [75, 245] width 16 height 18
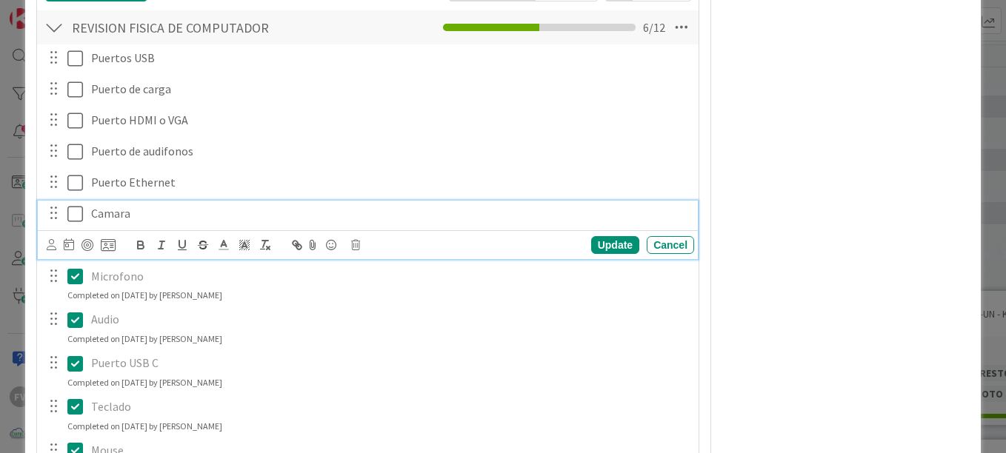
click at [79, 217] on icon at bounding box center [75, 214] width 16 height 18
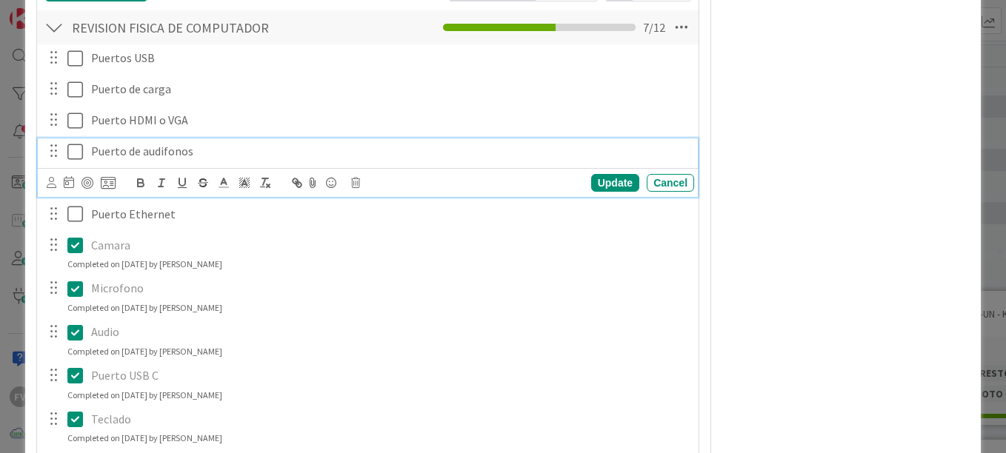
click at [79, 153] on icon at bounding box center [75, 152] width 16 height 18
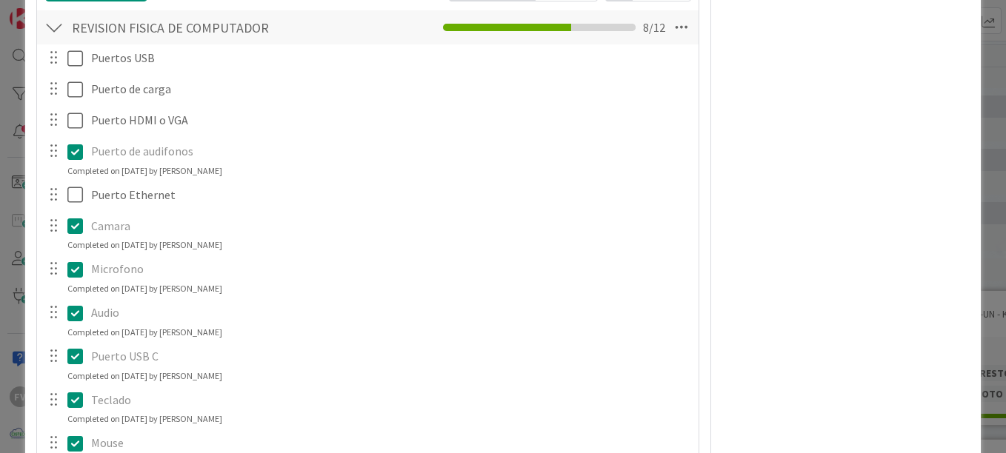
click at [79, 153] on icon at bounding box center [75, 152] width 16 height 18
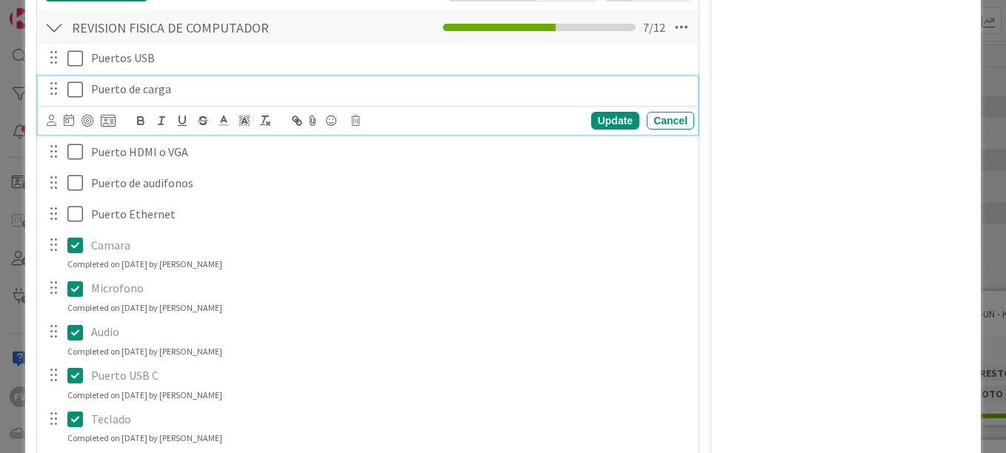
click at [73, 87] on icon at bounding box center [75, 90] width 16 height 18
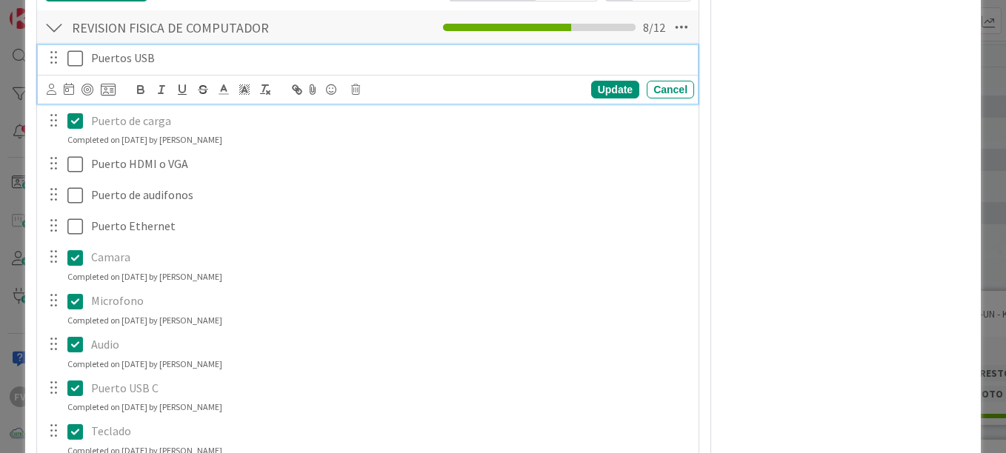
click at [76, 55] on icon at bounding box center [75, 59] width 16 height 18
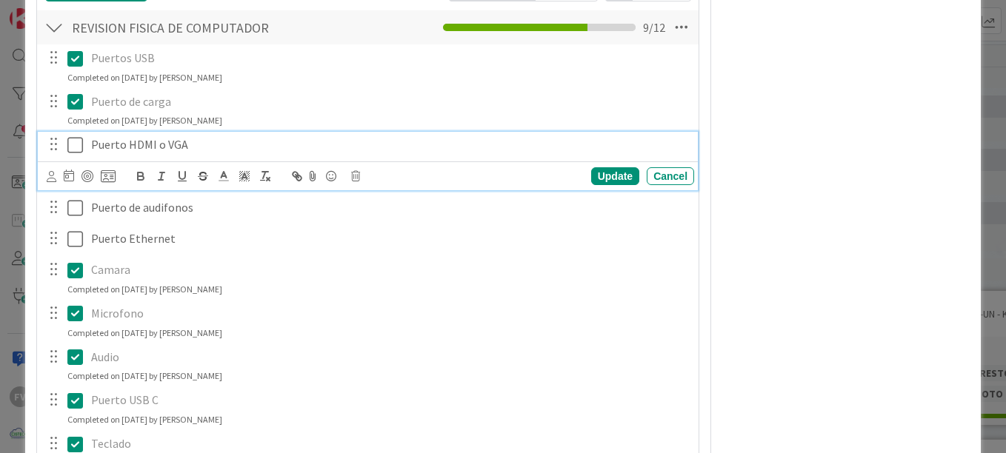
click at [81, 141] on icon at bounding box center [75, 145] width 16 height 18
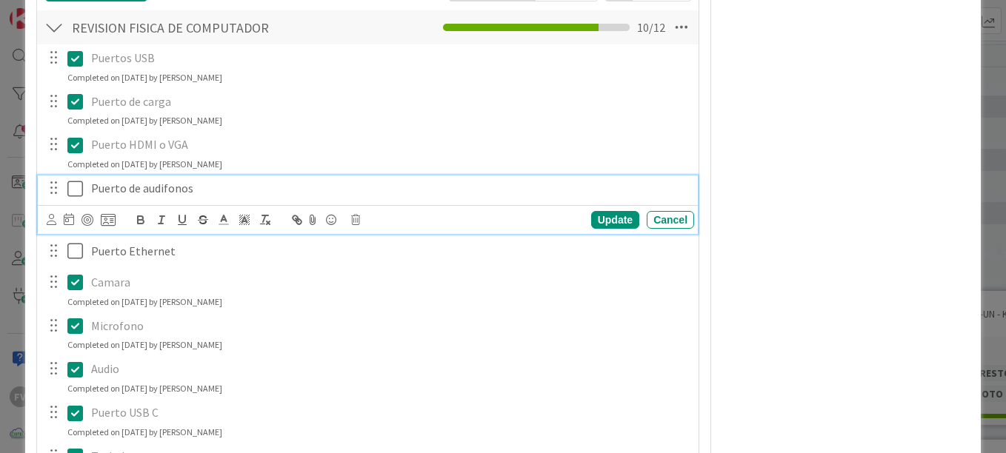
click at [77, 194] on icon at bounding box center [75, 189] width 16 height 18
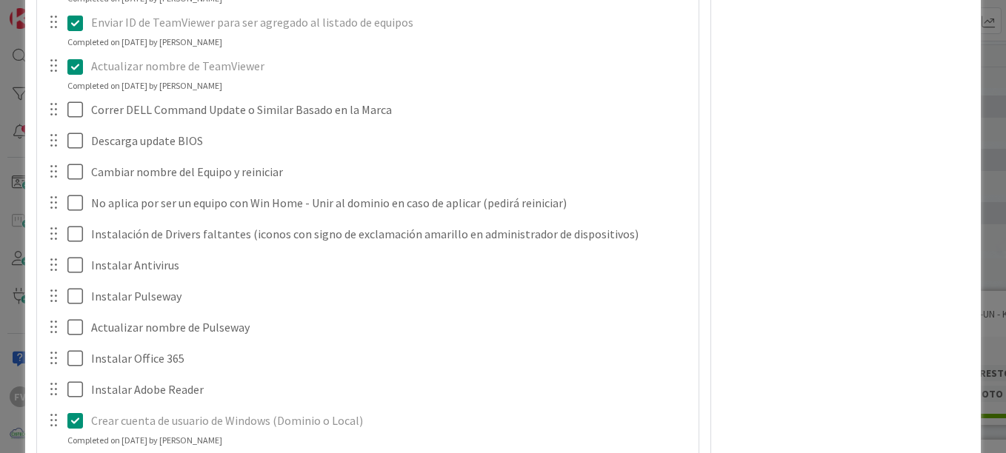
scroll to position [1579, 0]
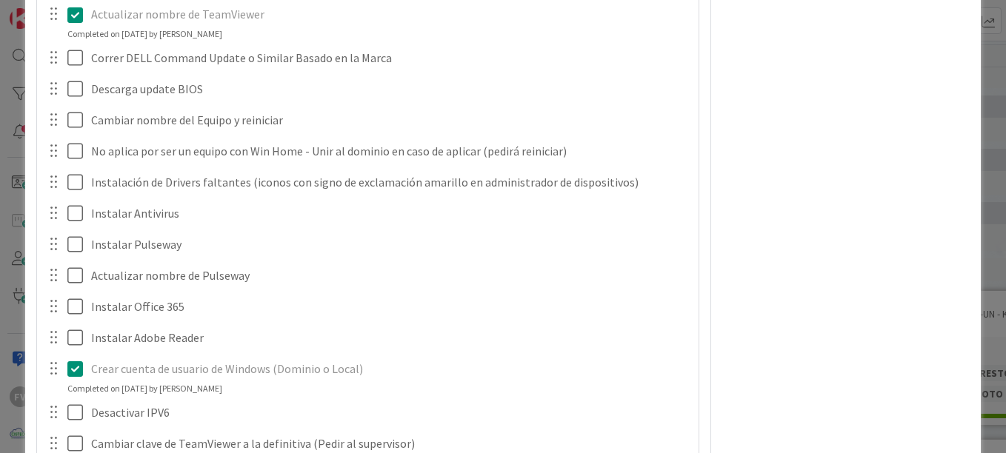
click at [796, 231] on div "Owner Watchers PLANIFICADO Metrics Links Exit Criteria Dates Mirrors" at bounding box center [845, 277] width 247 height 3599
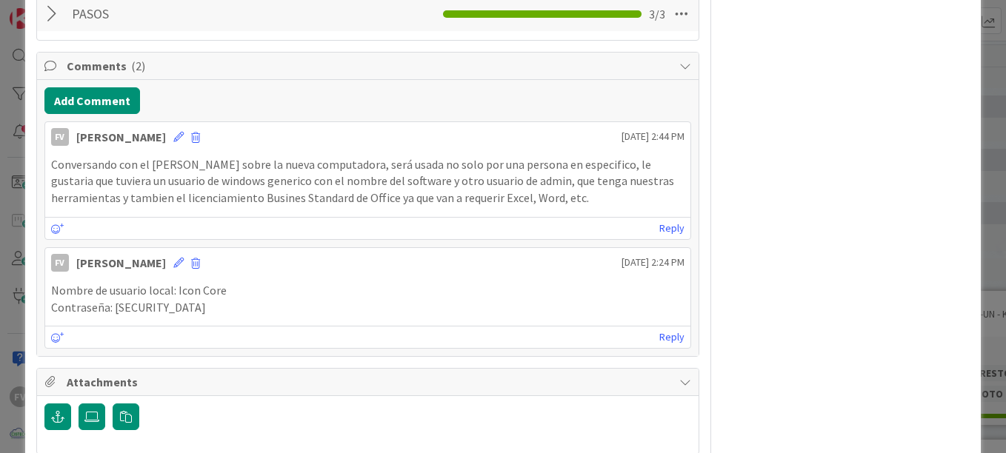
scroll to position [3165, 0]
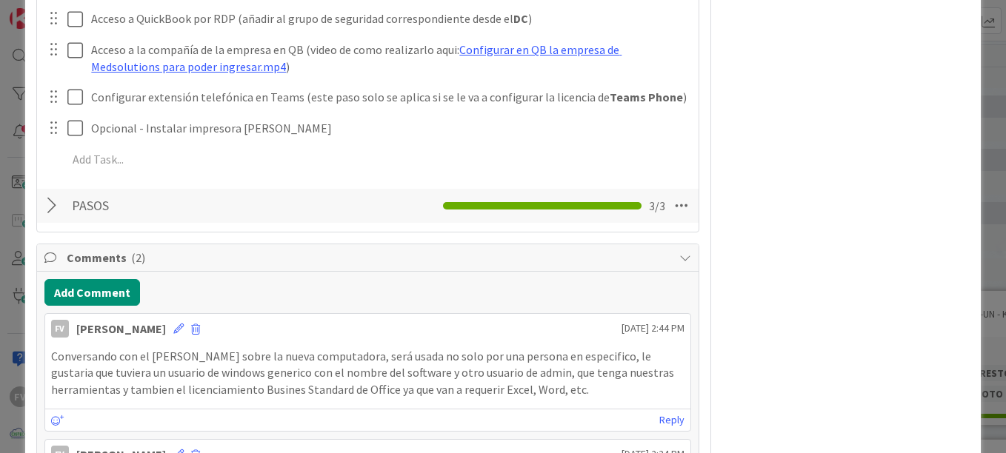
scroll to position [2982, 0]
